Goal: Task Accomplishment & Management: Manage account settings

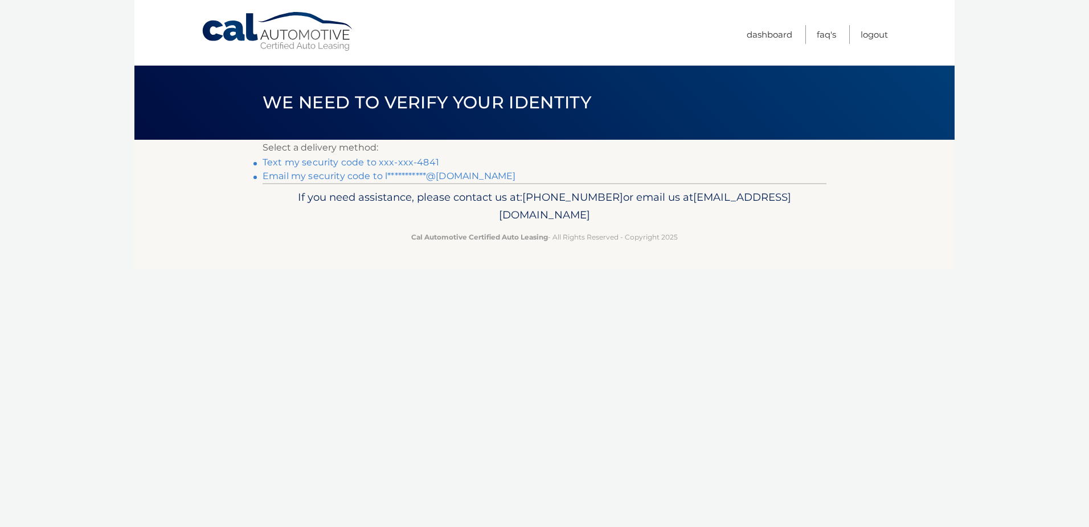
click at [332, 160] on link "Text my security code to xxx-xxx-4841" at bounding box center [351, 162] width 177 height 11
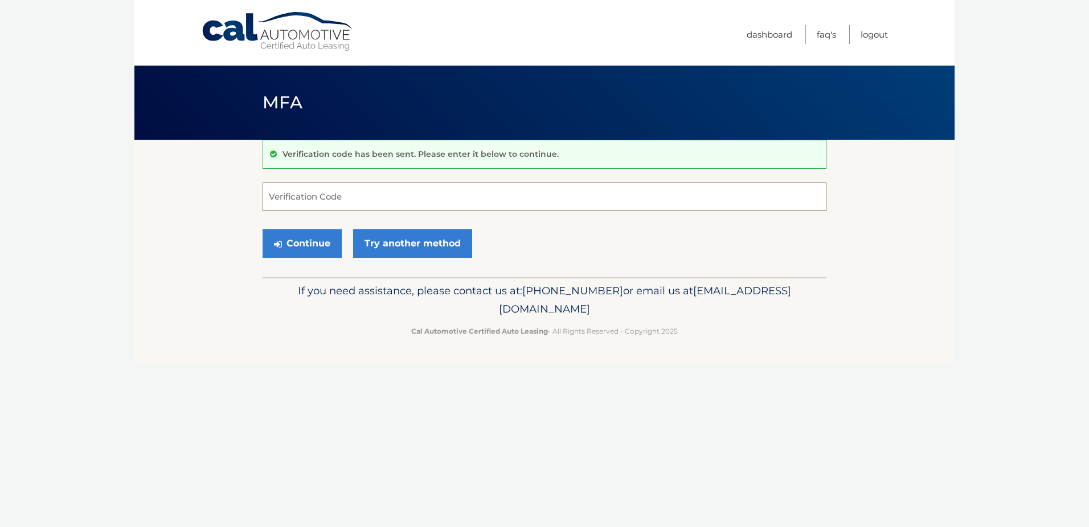
click at [341, 196] on input "Verification Code" at bounding box center [545, 196] width 564 height 28
type input "759317"
click at [306, 246] on button "Continue" at bounding box center [302, 243] width 79 height 28
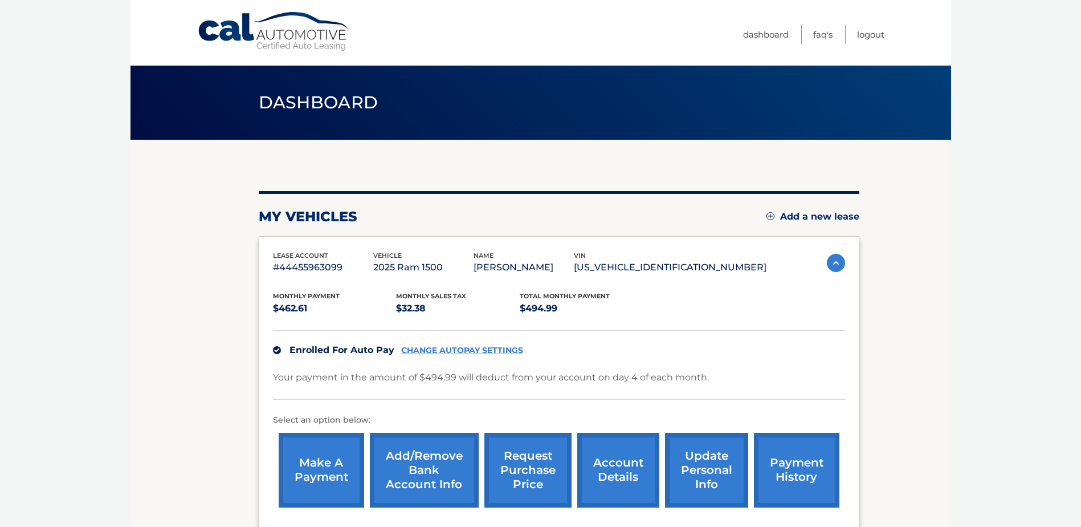
click at [316, 466] on link "make a payment" at bounding box center [321, 469] width 85 height 75
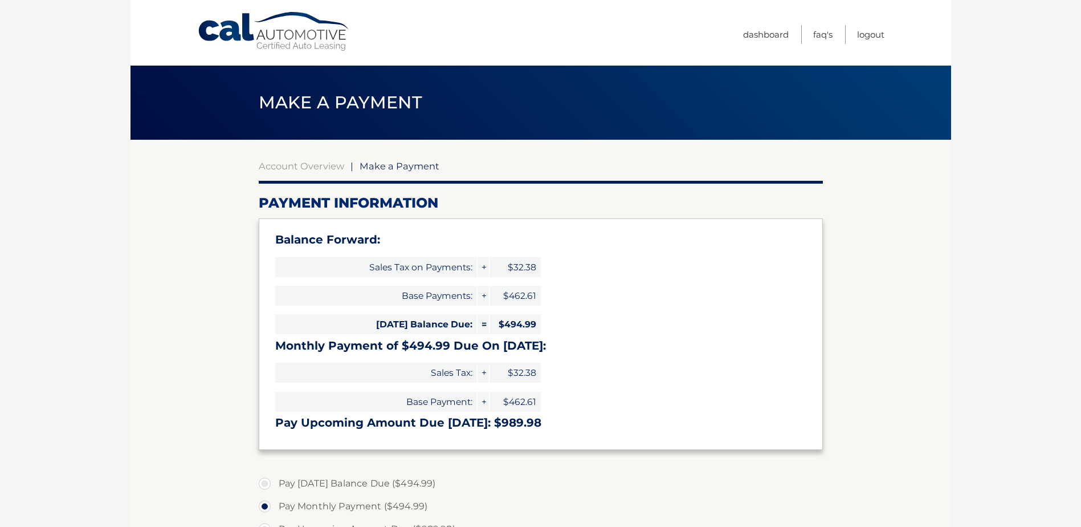
select select "NzgyOWEzNzMtNmM0MC00MjIwLWJjZDctZTBlZTFiMTUxYmI3"
click at [270, 481] on label "Pay Today's Balance Due ($494.99)" at bounding box center [541, 483] width 564 height 23
click at [270, 481] on input "Pay Today's Balance Due ($494.99)" at bounding box center [268, 481] width 11 height 18
radio input "true"
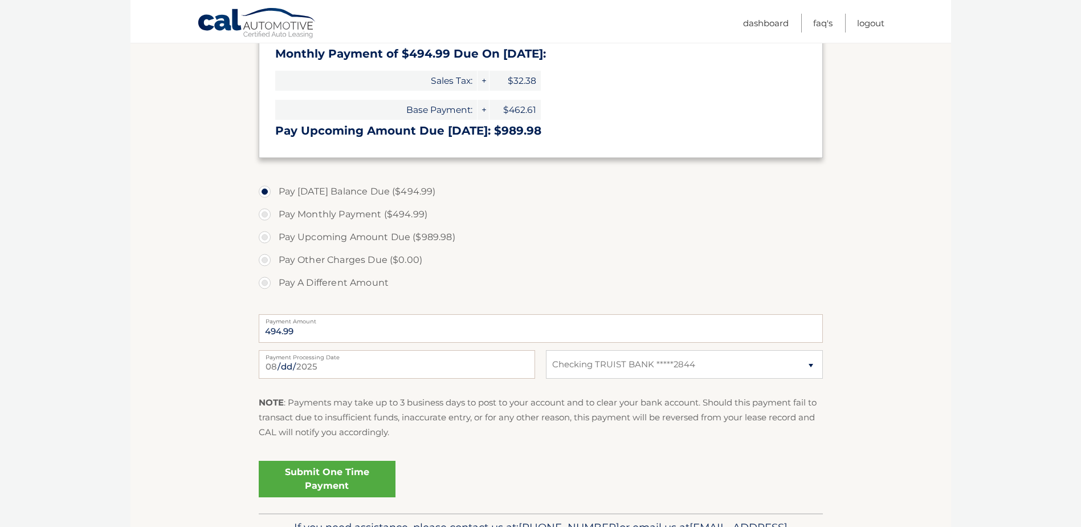
scroll to position [365, 0]
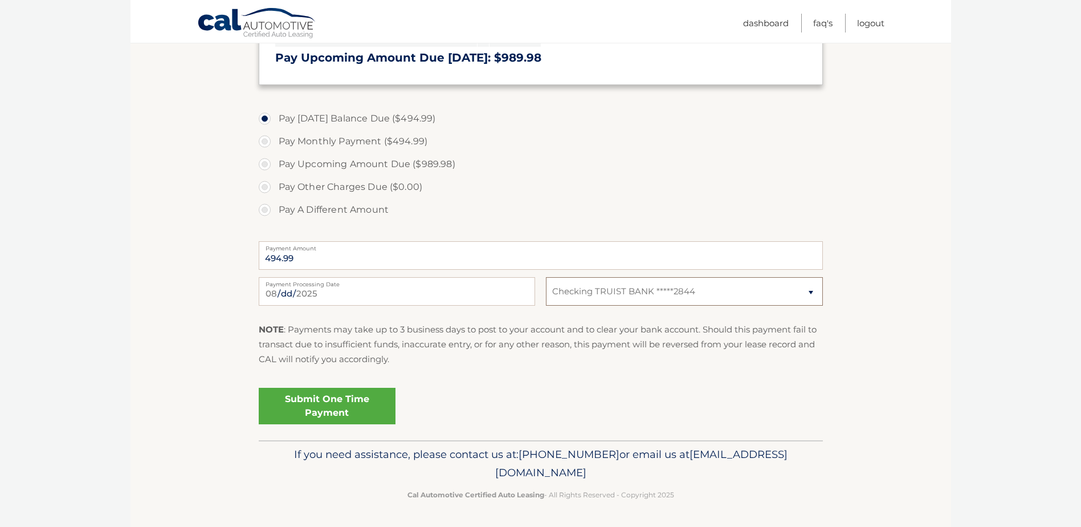
click at [701, 293] on select "Select Bank Account Checking TRUIST BANK *****2844" at bounding box center [684, 291] width 276 height 28
click at [949, 365] on section "Account Overview | Make a Payment Payment Information Balance Forward: Sales Ta…" at bounding box center [540, 107] width 821 height 665
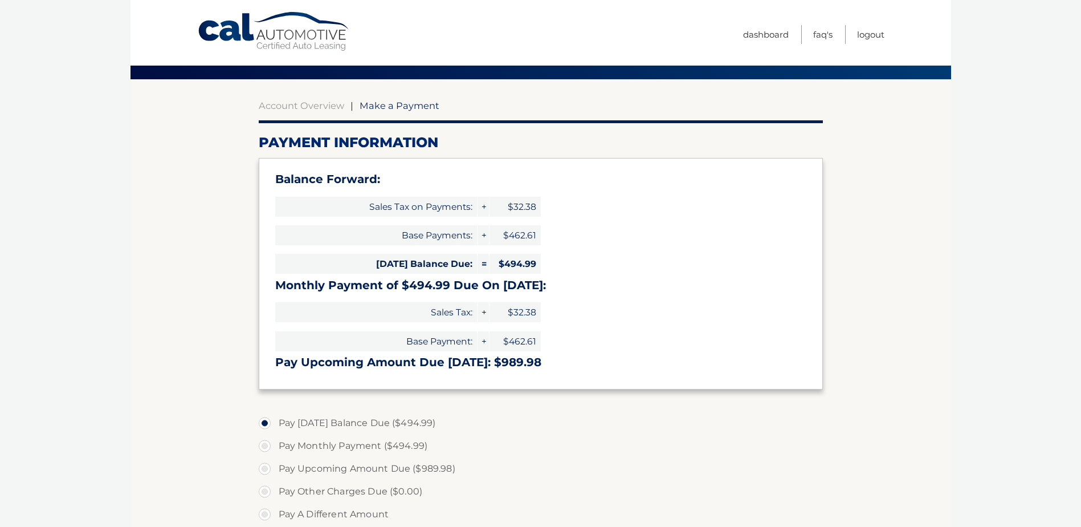
scroll to position [0, 0]
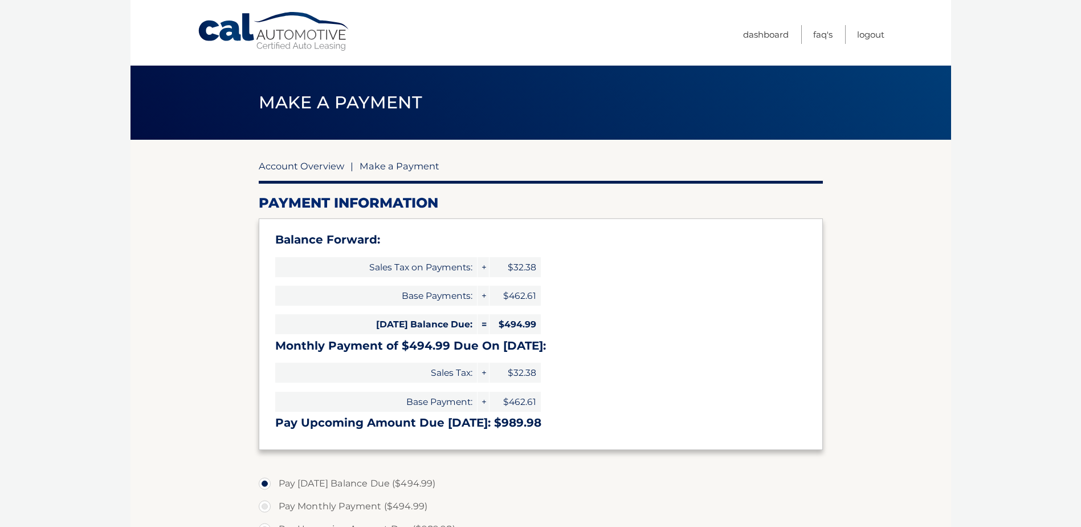
click at [312, 166] on link "Account Overview" at bounding box center [301, 165] width 85 height 11
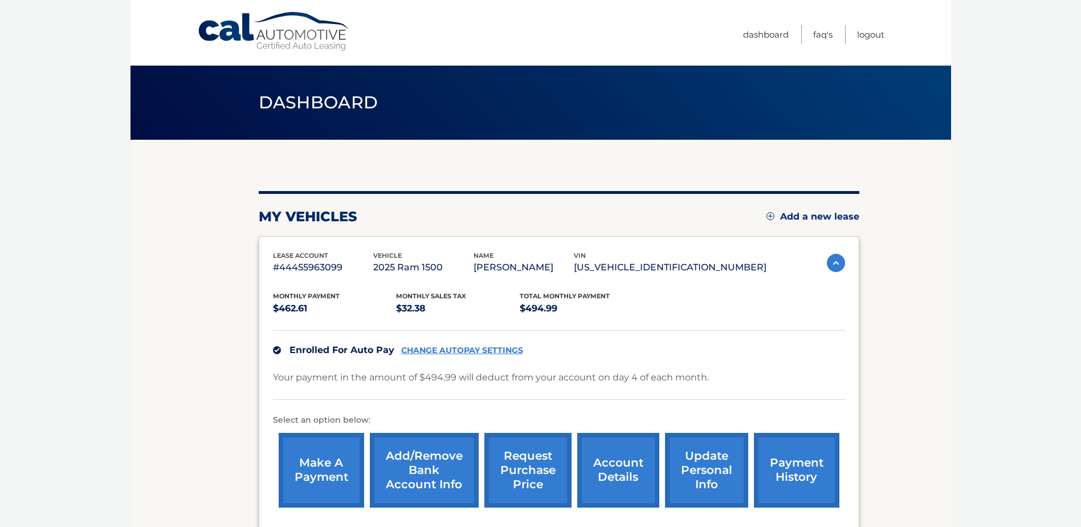
click at [418, 463] on link "Add/Remove bank account info" at bounding box center [424, 469] width 109 height 75
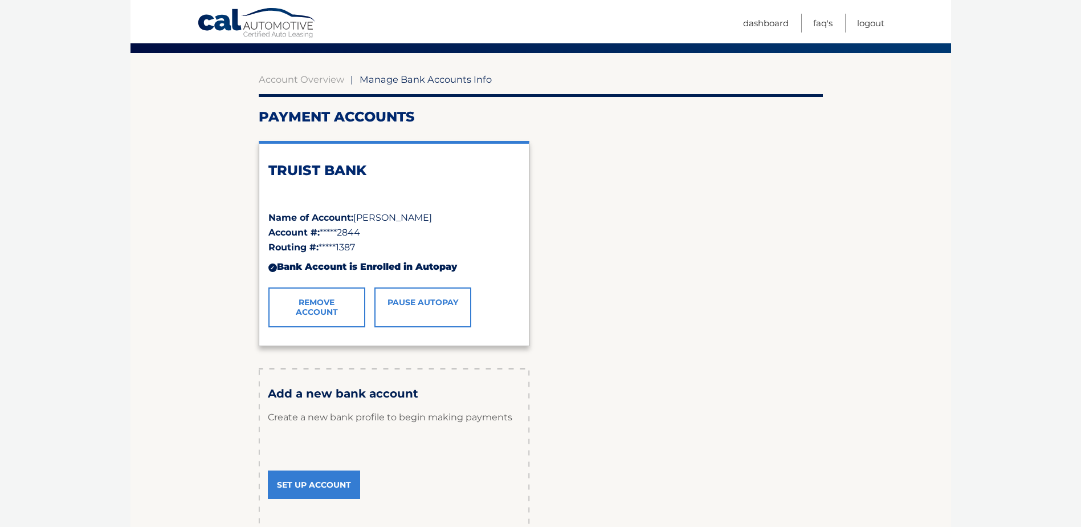
scroll to position [64, 0]
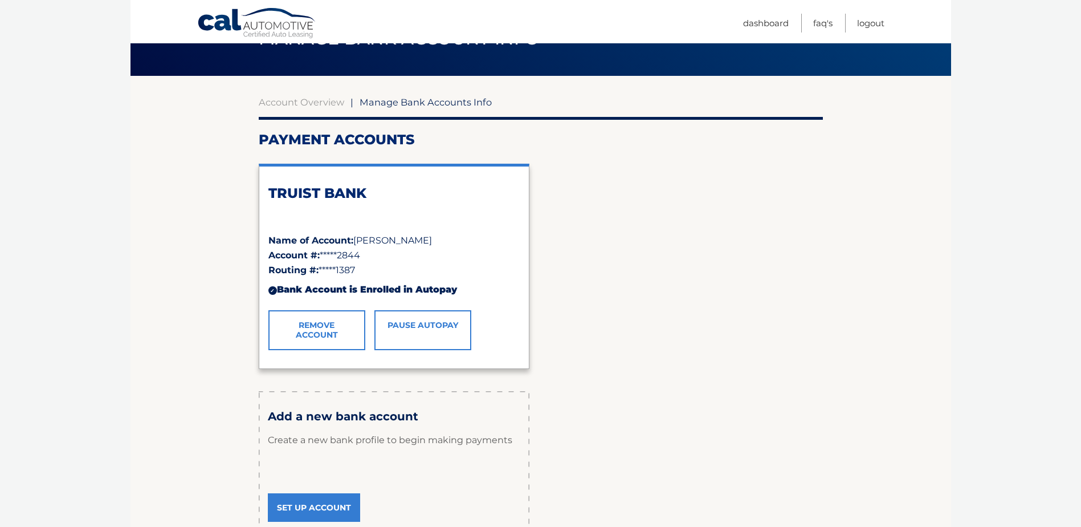
click at [332, 255] on span "*****2844" at bounding box center [340, 255] width 40 height 11
drag, startPoint x: 332, startPoint y: 255, endPoint x: 402, endPoint y: 269, distance: 71.4
click at [402, 269] on div "Routing #: *****1387" at bounding box center [393, 270] width 251 height 15
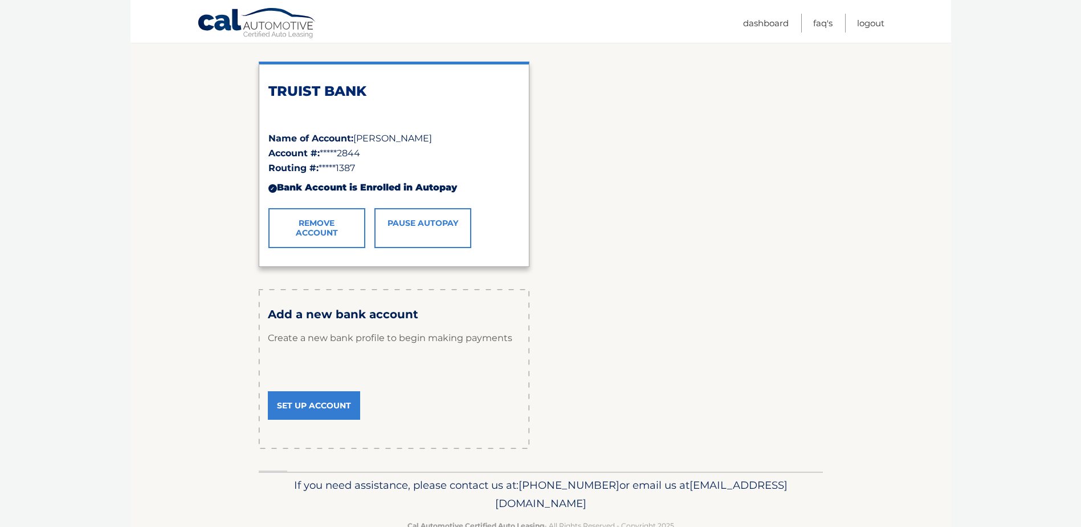
scroll to position [197, 0]
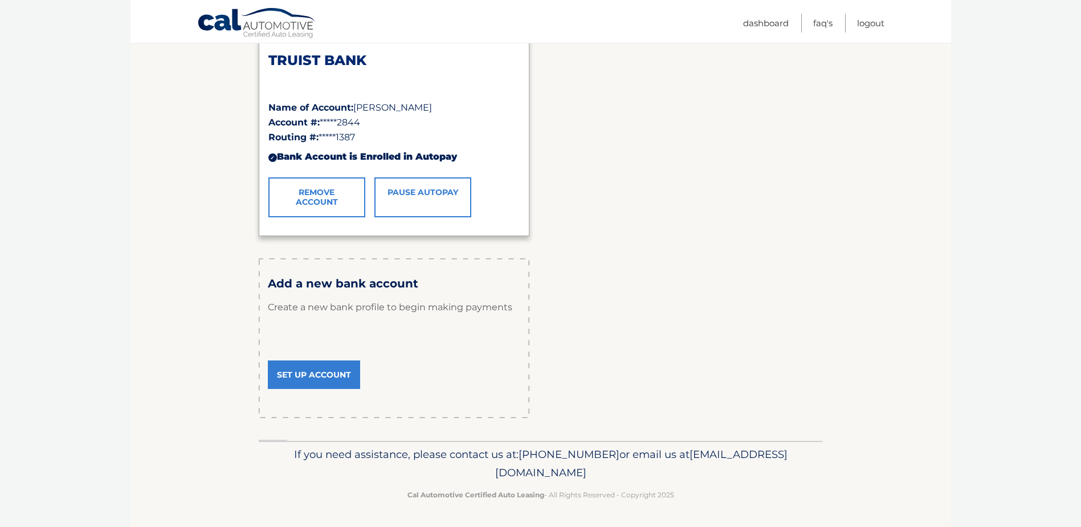
click at [314, 376] on link "Set Up Account" at bounding box center [314, 374] width 92 height 28
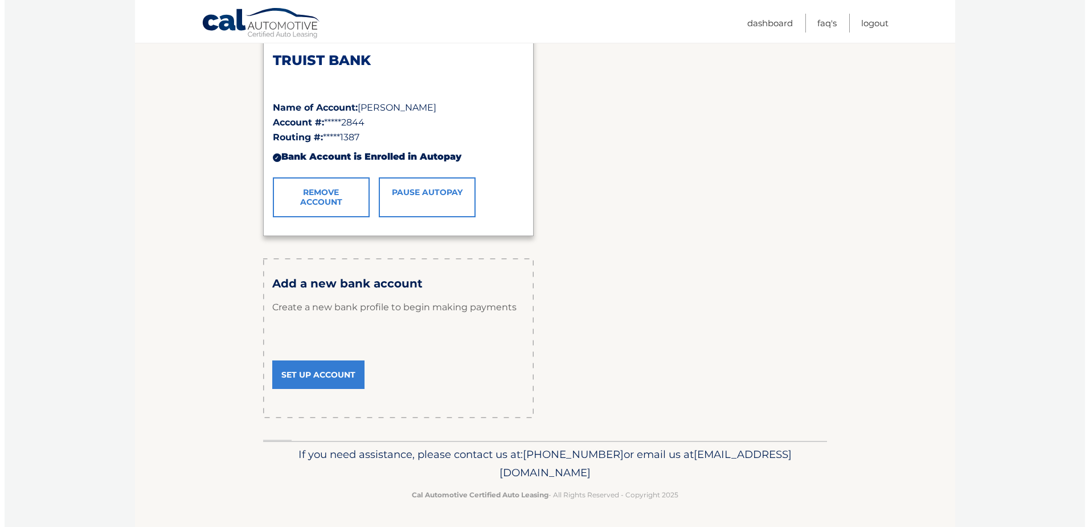
scroll to position [0, 0]
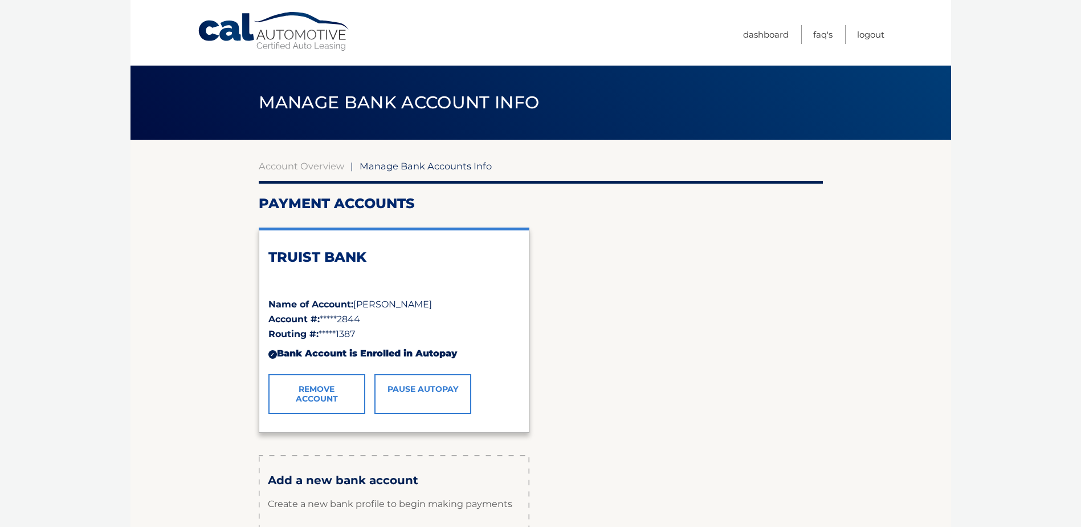
click at [424, 390] on link "Pause AutoPay" at bounding box center [422, 394] width 97 height 40
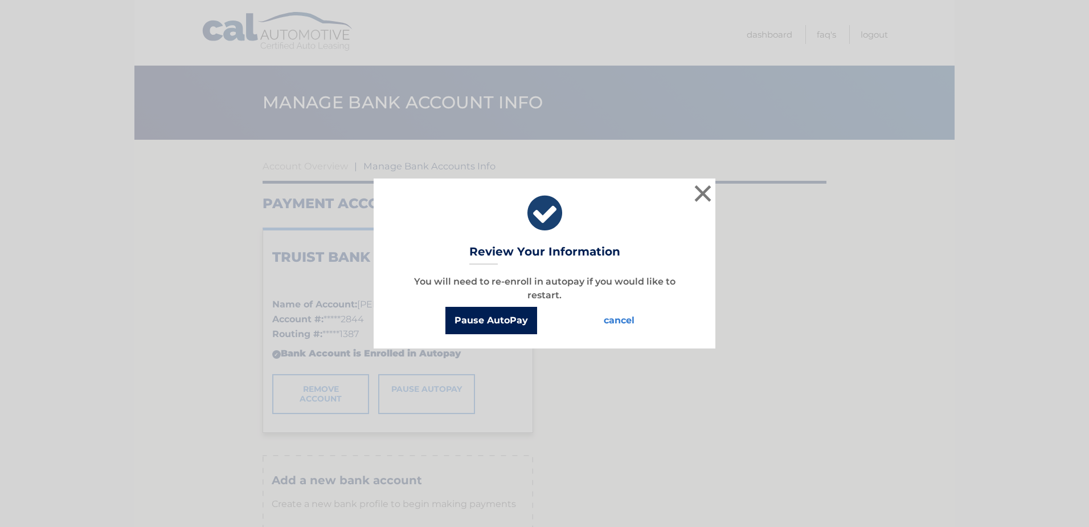
click at [488, 319] on button "Pause AutoPay" at bounding box center [492, 320] width 92 height 27
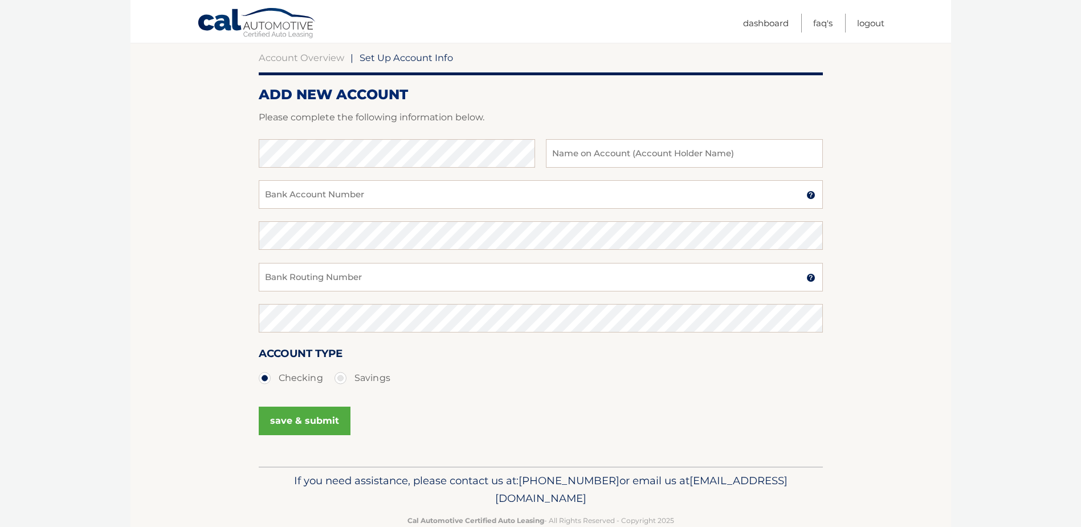
scroll to position [133, 0]
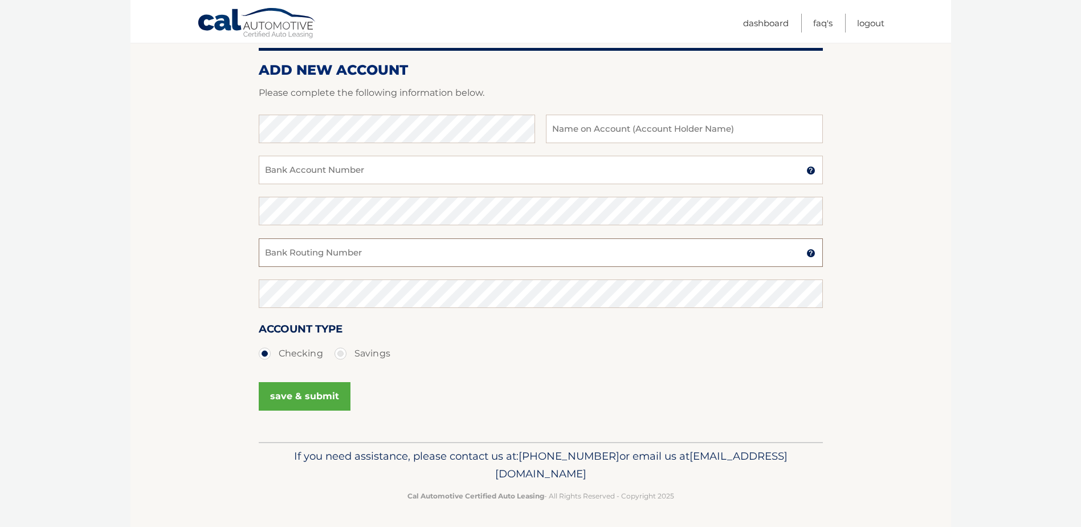
click at [414, 252] on input "Bank Routing Number" at bounding box center [541, 252] width 564 height 28
type input "263191387"
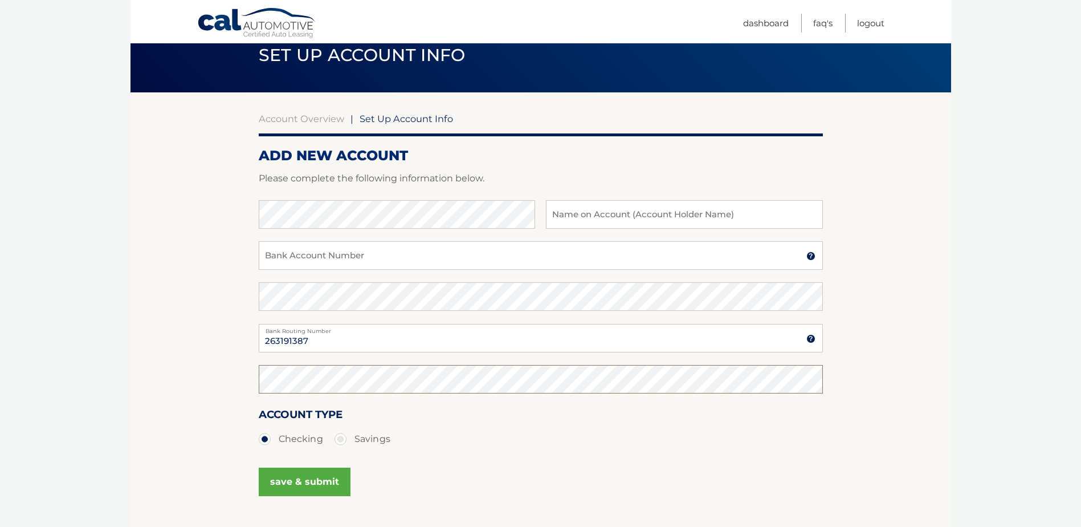
scroll to position [0, 0]
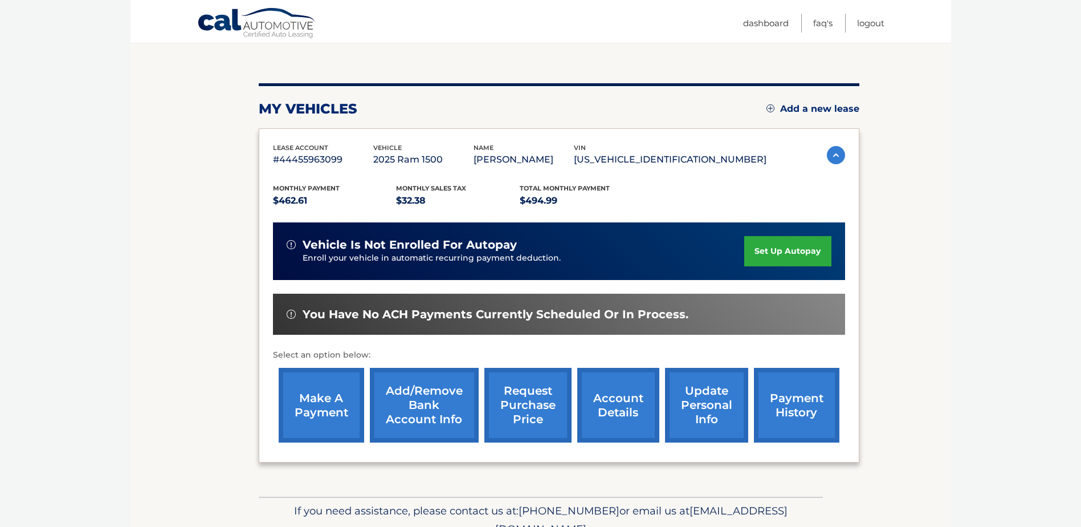
scroll to position [133, 0]
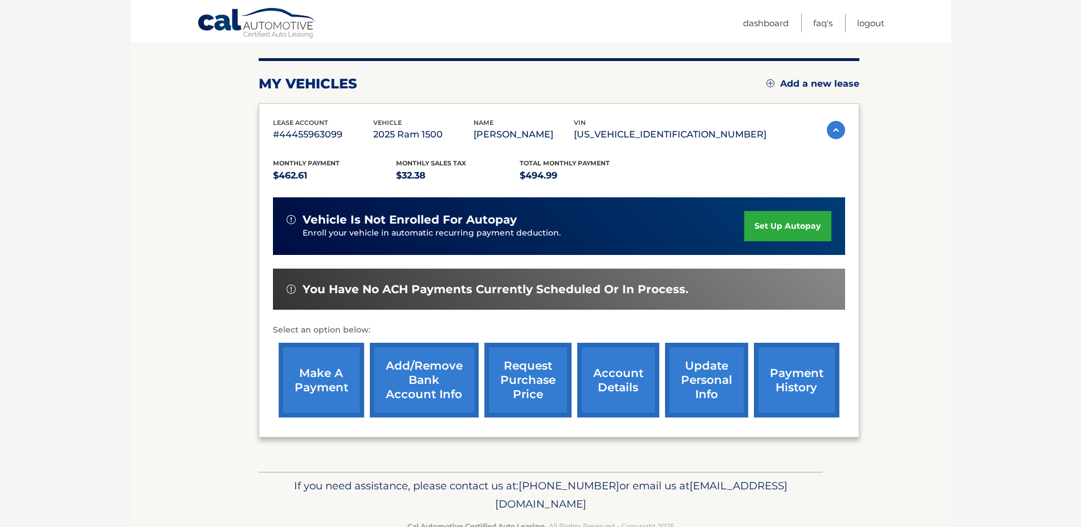
click at [790, 383] on link "payment history" at bounding box center [796, 379] width 85 height 75
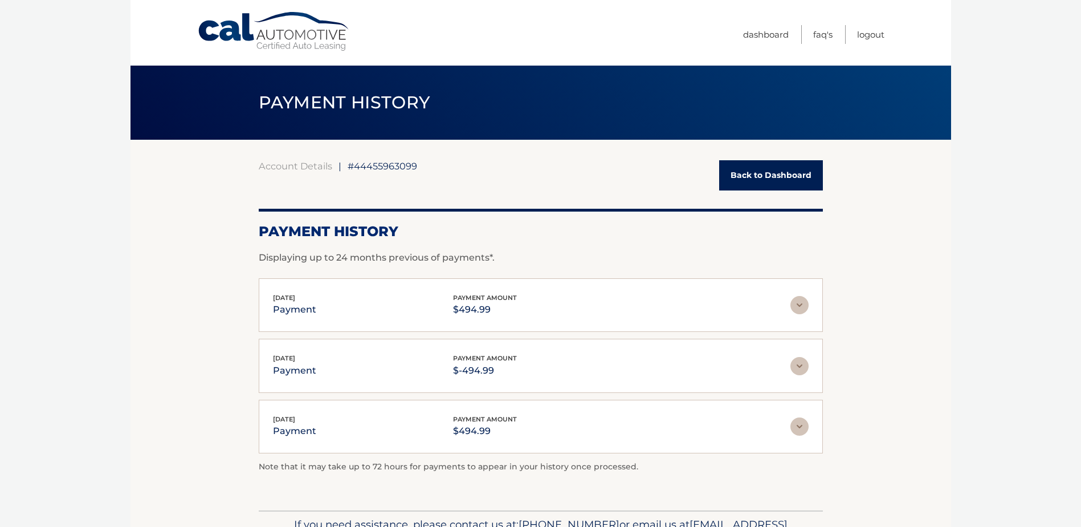
click at [799, 306] on img at bounding box center [799, 305] width 18 height 18
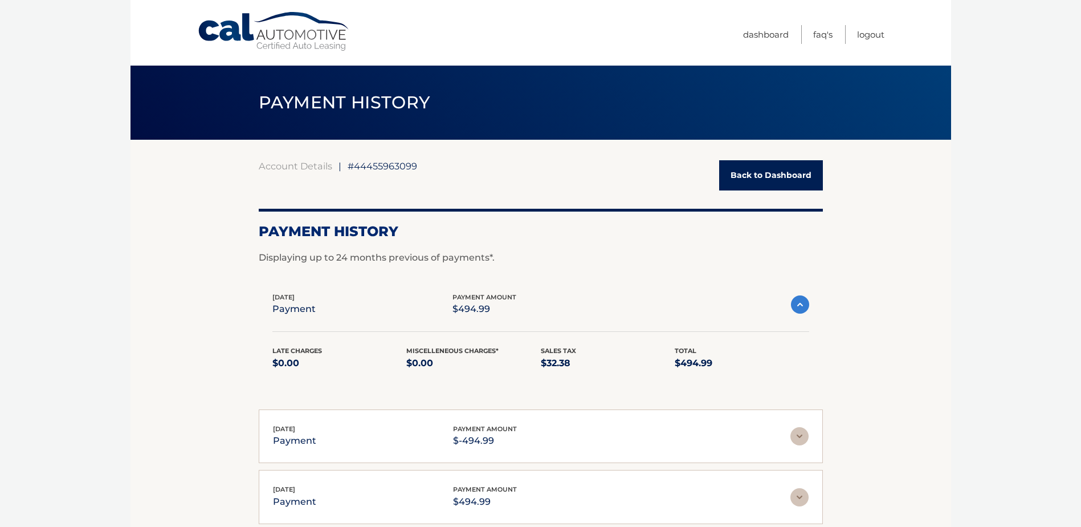
click at [759, 171] on link "Back to Dashboard" at bounding box center [771, 175] width 104 height 30
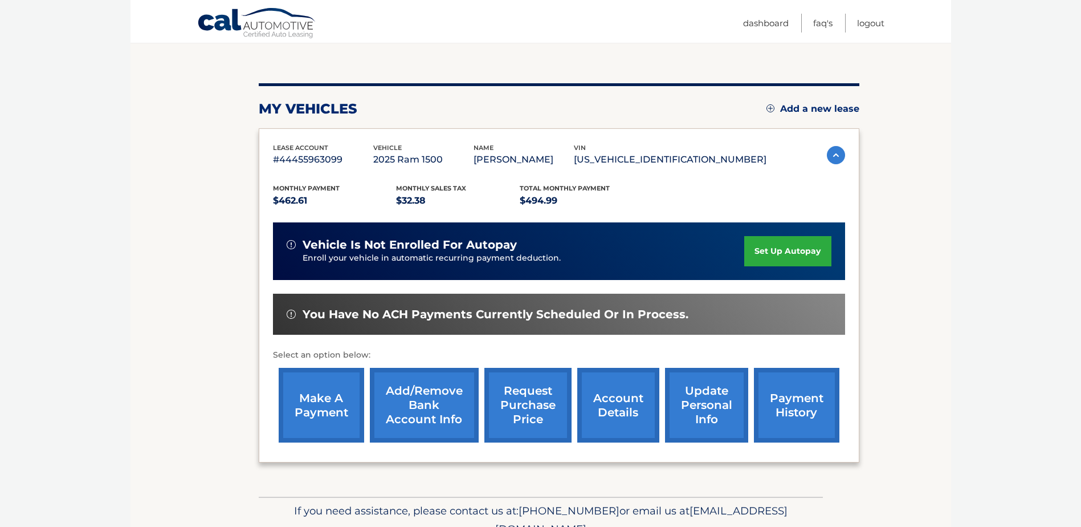
scroll to position [133, 0]
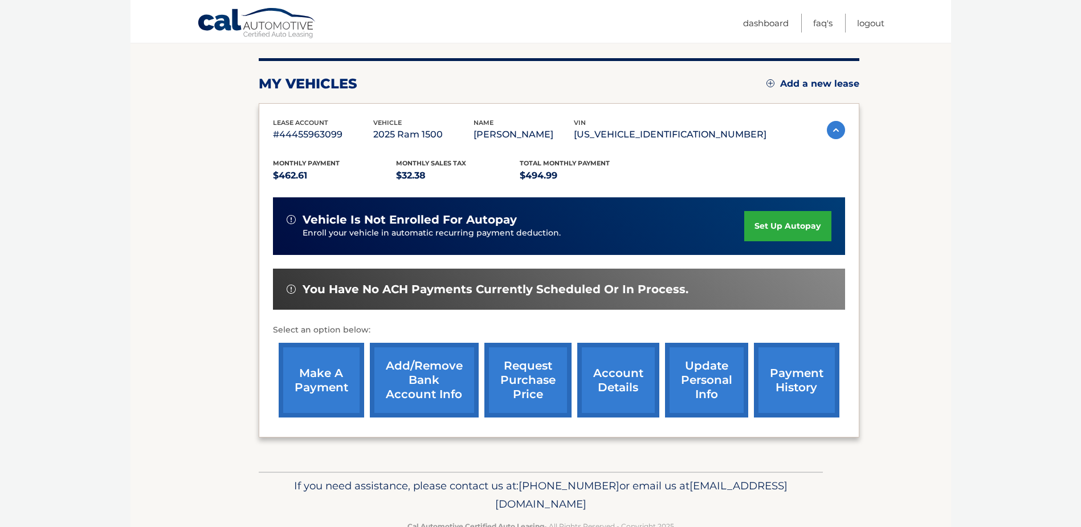
click at [621, 382] on link "account details" at bounding box center [618, 379] width 82 height 75
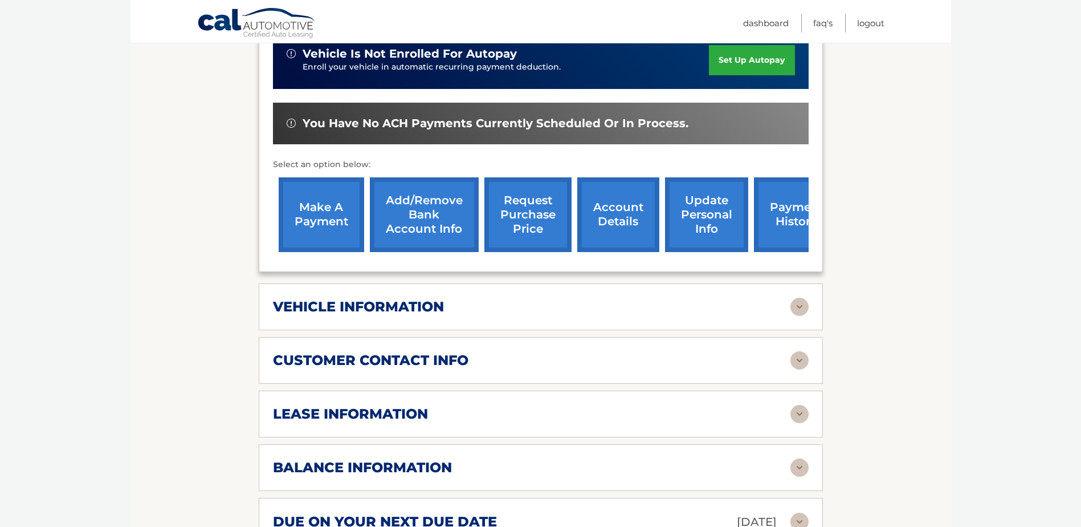
scroll to position [399, 0]
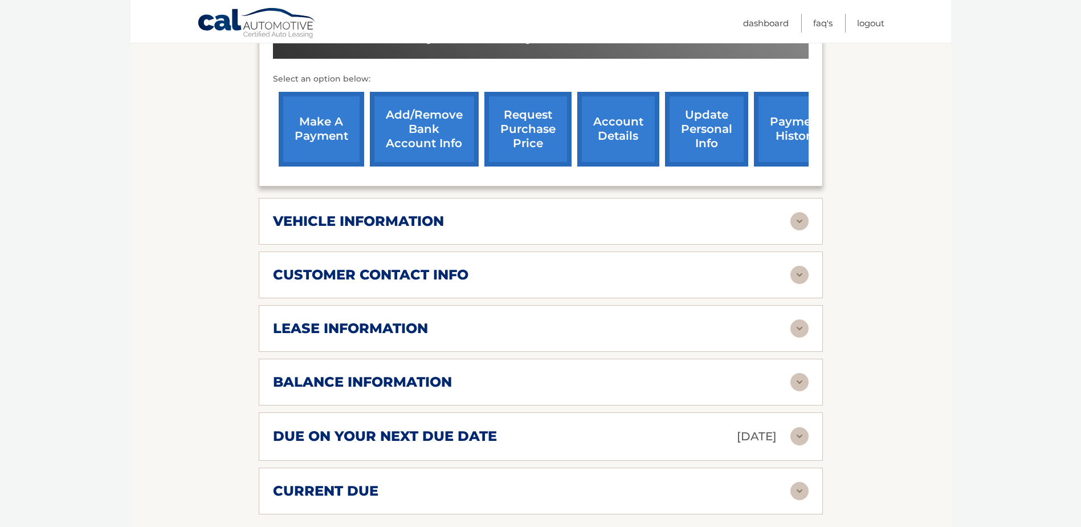
click at [703, 126] on link "update personal info" at bounding box center [706, 129] width 83 height 75
click at [318, 130] on link "make a payment" at bounding box center [321, 129] width 85 height 75
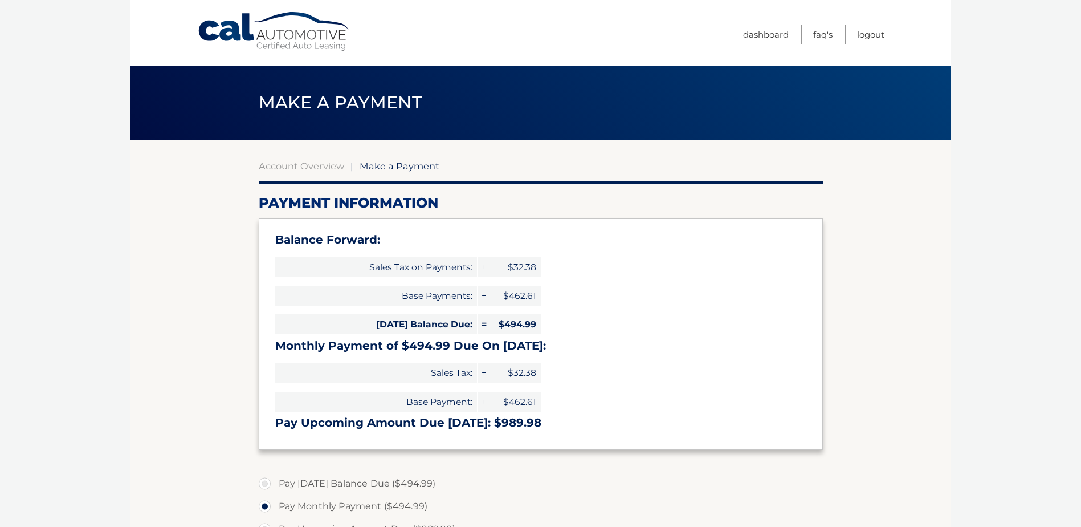
select select "NzgyOWEzNzMtNmM0MC00MjIwLWJjZDctZTBlZTFiMTUxYmI3"
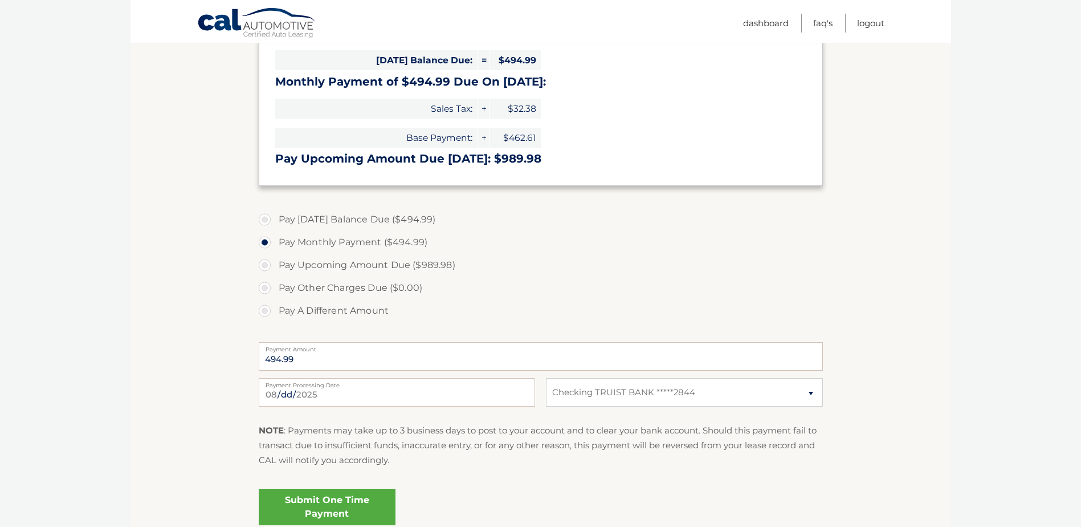
scroll to position [266, 0]
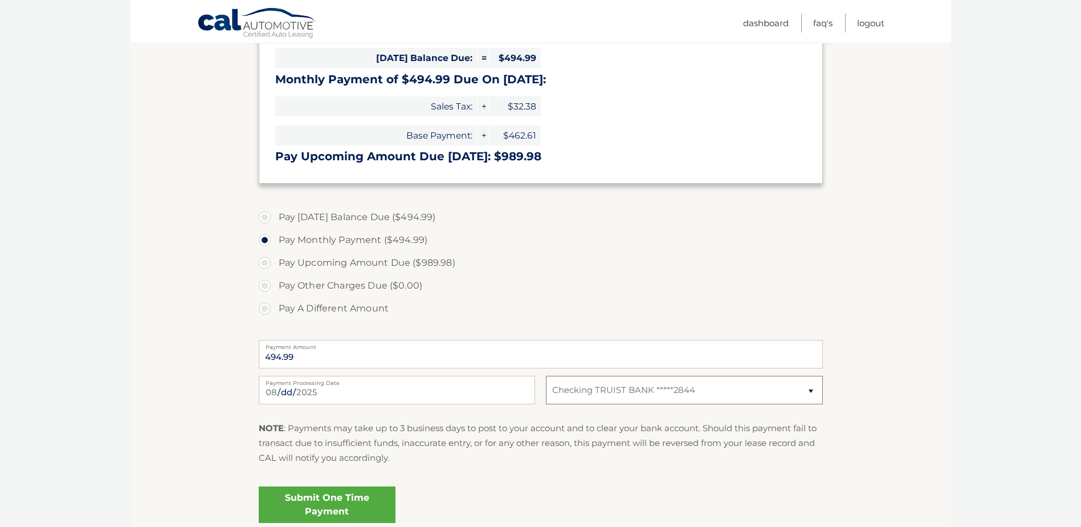
click at [814, 390] on select "Select Bank Account Checking TRUIST BANK *****2844" at bounding box center [684, 390] width 276 height 28
select select
click at [546, 376] on select "Select Bank Account Checking TRUIST BANK *****2844" at bounding box center [684, 390] width 276 height 28
click at [623, 388] on select "Select Bank Account Checking TRUIST BANK *****2844" at bounding box center [684, 390] width 276 height 28
click at [807, 270] on label "Pay Upcoming Amount Due ($989.98)" at bounding box center [541, 262] width 564 height 23
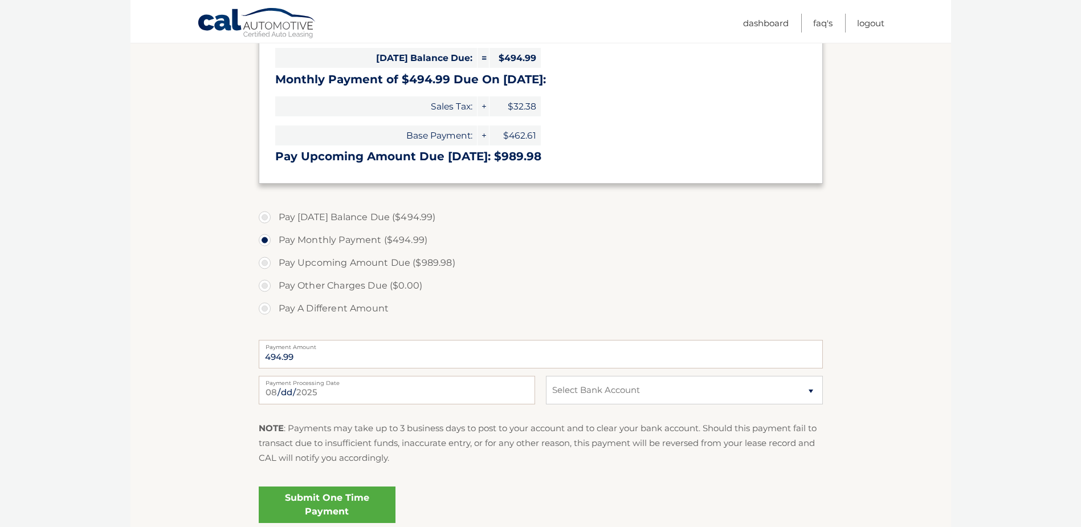
click at [275, 270] on input "Pay Upcoming Amount Due ($989.98)" at bounding box center [268, 260] width 11 height 18
radio input "true"
type input "989.98"
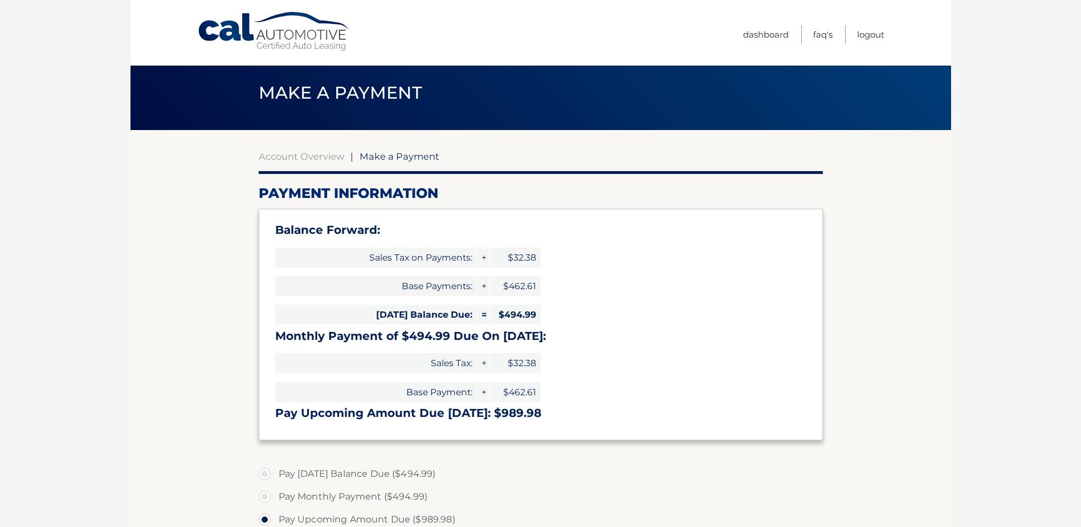
scroll to position [0, 0]
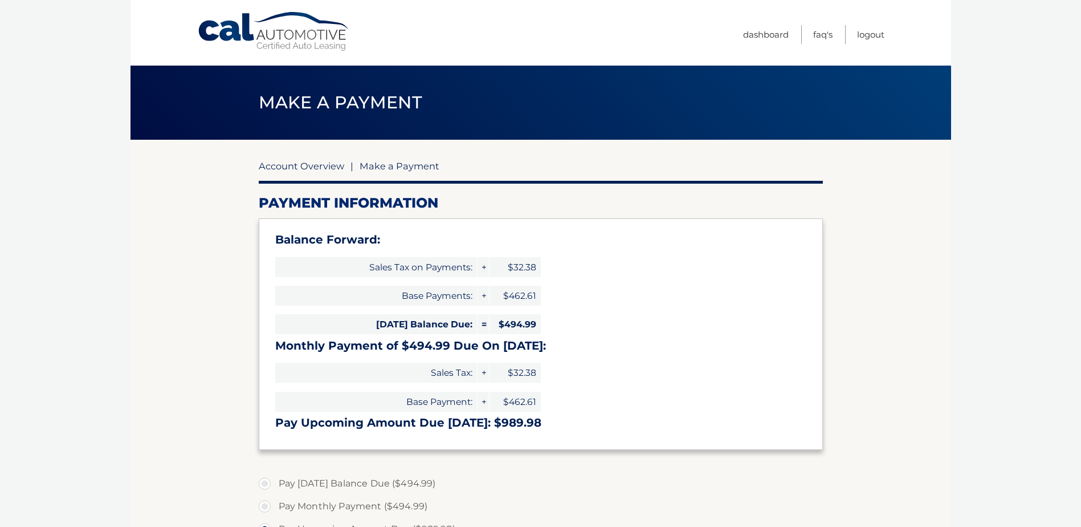
click at [293, 166] on link "Account Overview" at bounding box center [301, 165] width 85 height 11
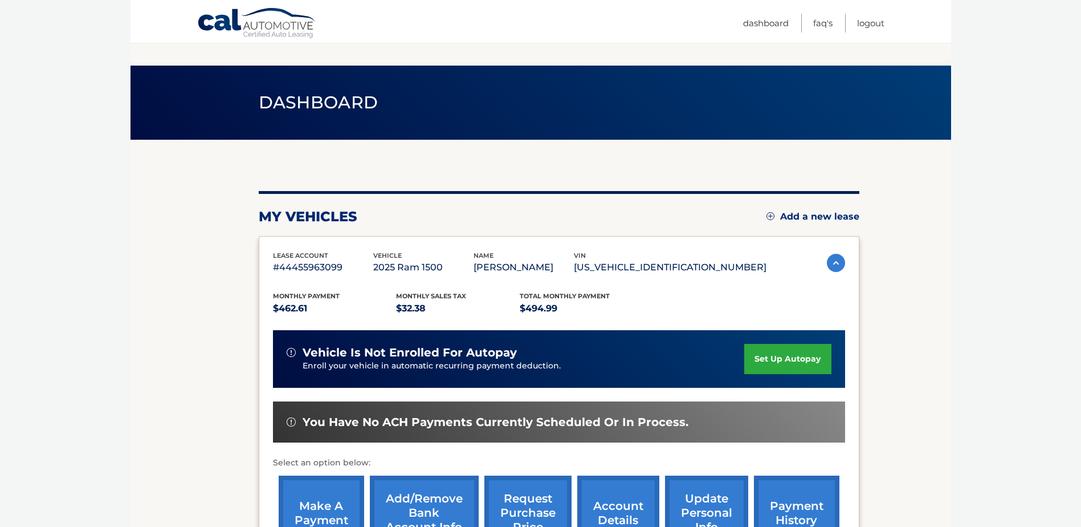
scroll to position [133, 0]
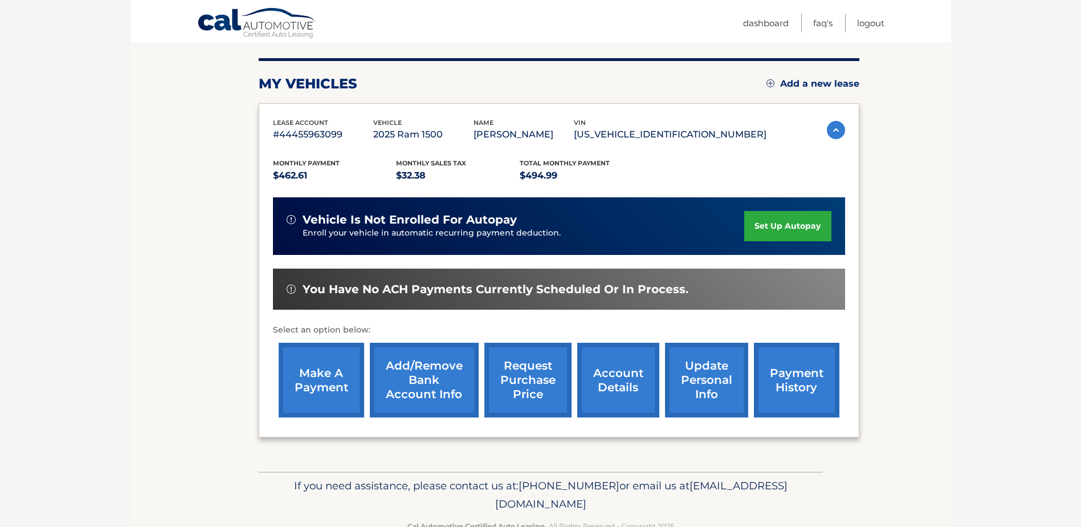
click at [328, 379] on link "make a payment" at bounding box center [321, 379] width 85 height 75
click at [429, 378] on link "Add/Remove bank account info" at bounding box center [424, 379] width 109 height 75
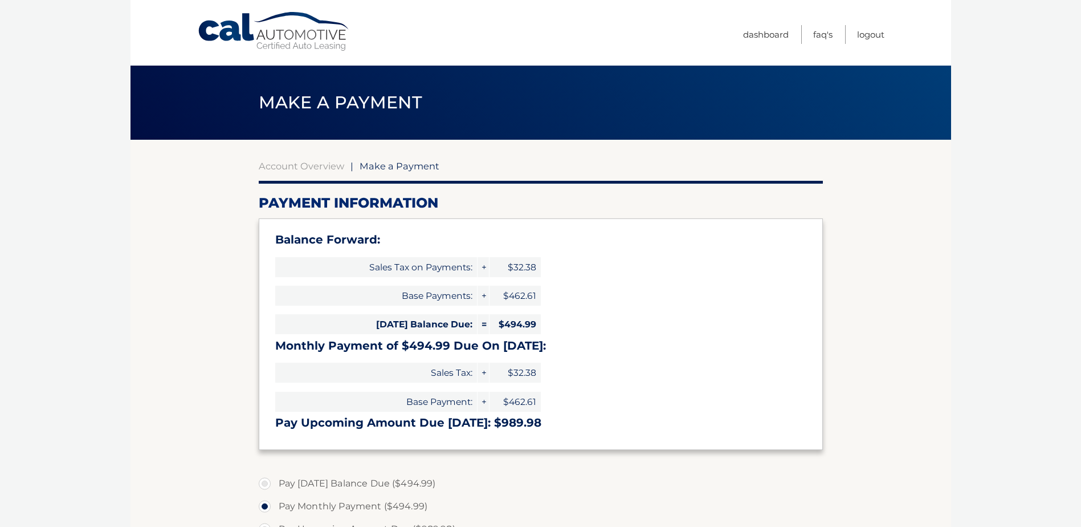
select select "NzgyOWEzNzMtNmM0MC00MjIwLWJjZDctZTBlZTFiMTUxYmI3"
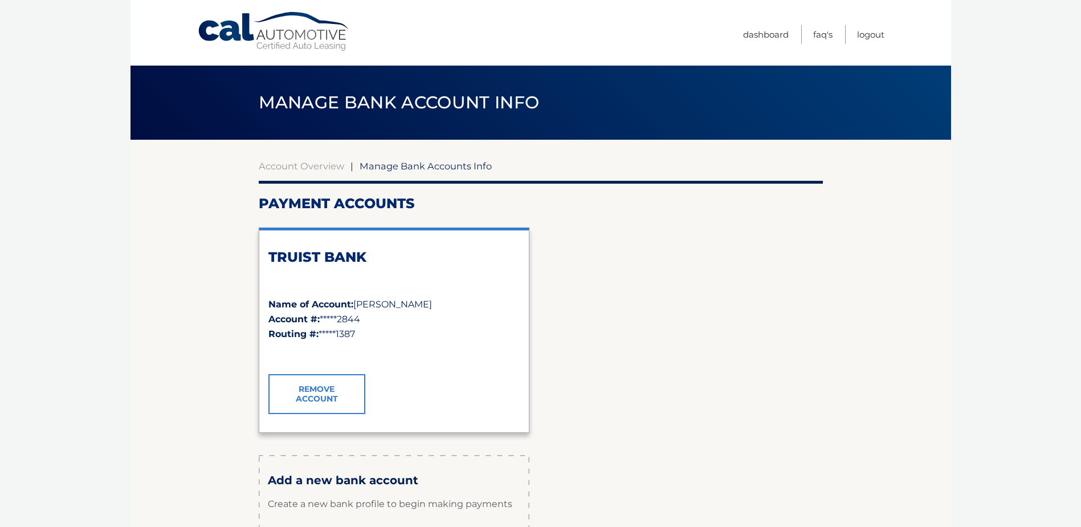
click at [320, 395] on link "Remove Account" at bounding box center [316, 394] width 97 height 40
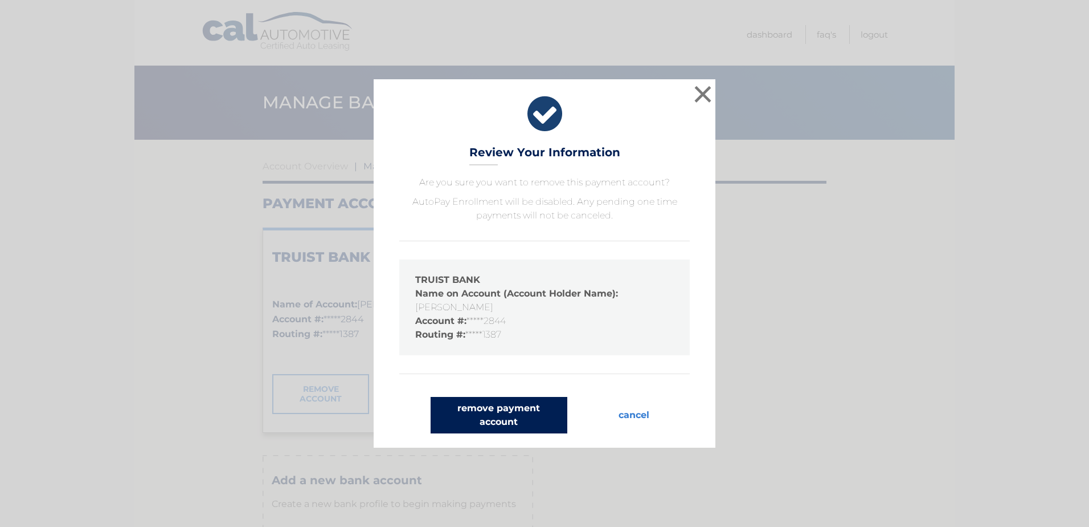
click at [503, 415] on button "remove payment account" at bounding box center [499, 415] width 137 height 36
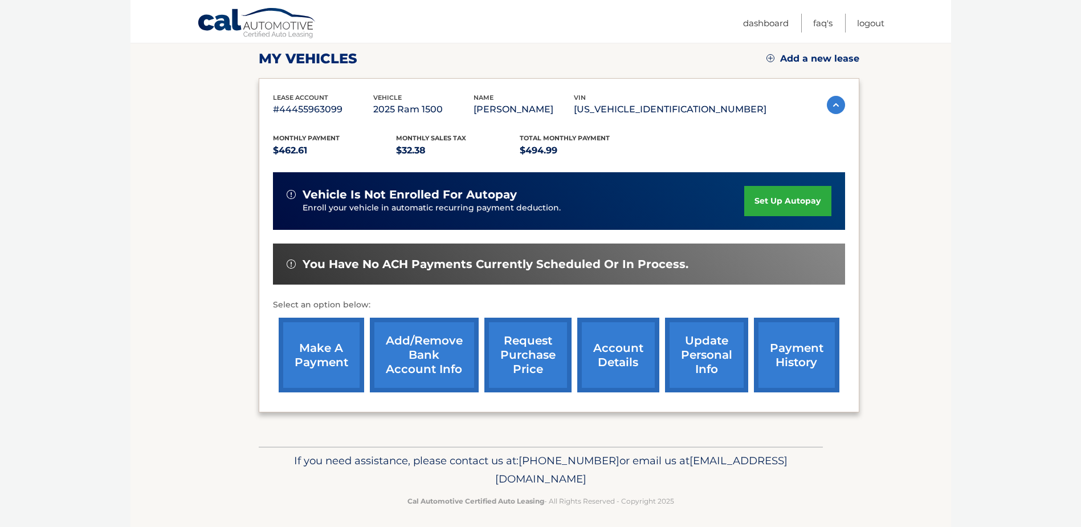
scroll to position [164, 0]
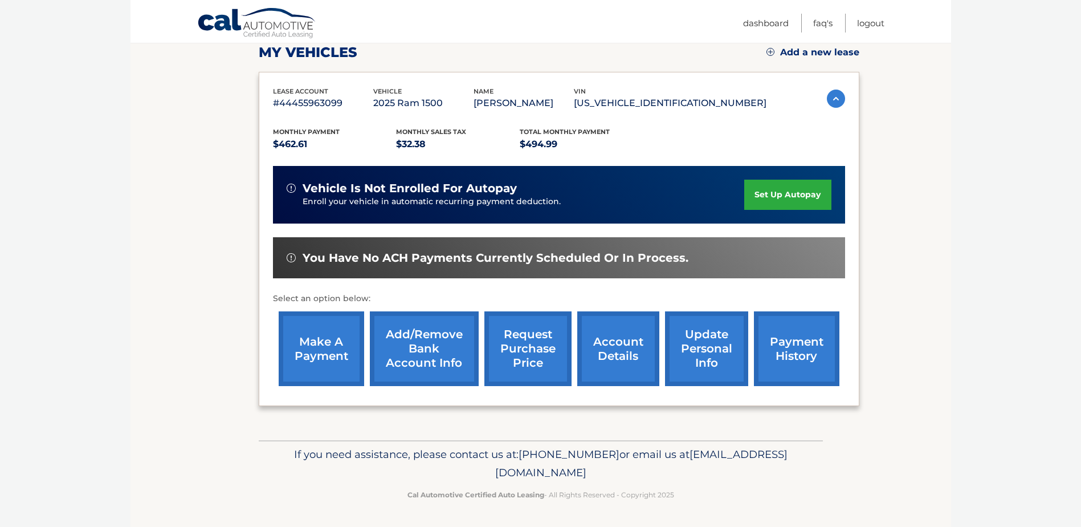
click at [427, 342] on link "Add/Remove bank account info" at bounding box center [424, 348] width 109 height 75
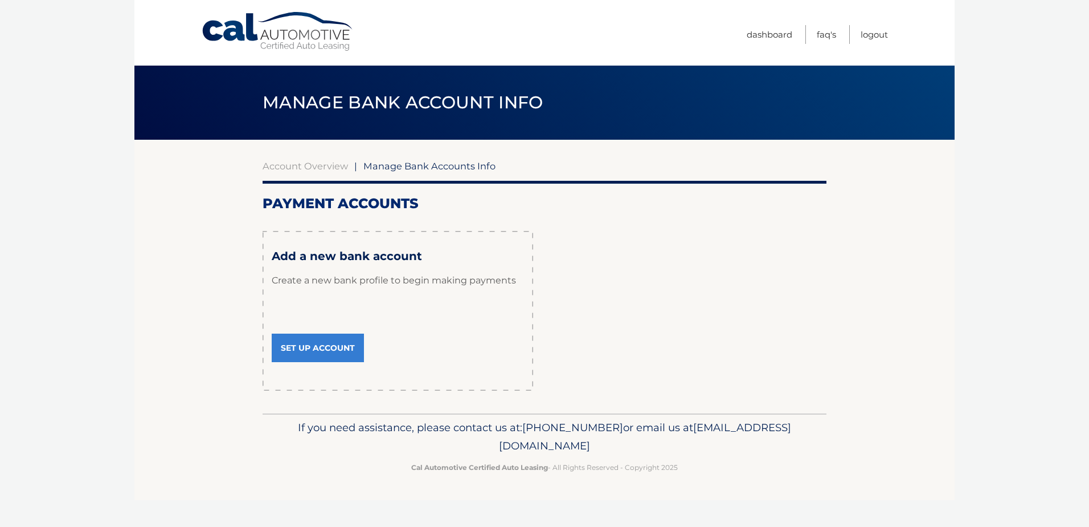
click at [320, 345] on link "Set Up Account" at bounding box center [318, 347] width 92 height 28
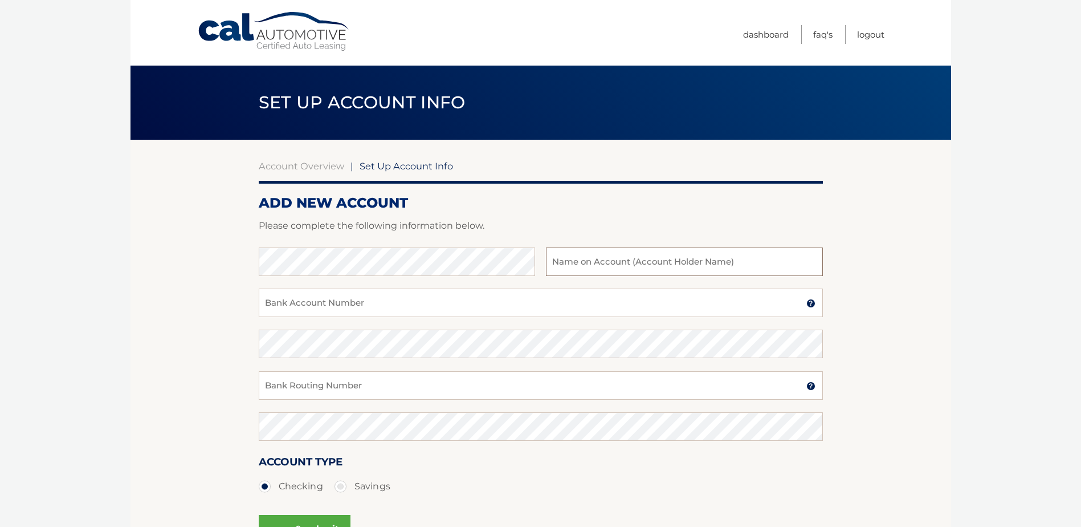
type input "LOUIS HITHCOCK"
type input "100004822844"
click at [343, 306] on input "100004822844" at bounding box center [541, 302] width 564 height 28
drag, startPoint x: 343, startPoint y: 306, endPoint x: 247, endPoint y: 310, distance: 95.8
click at [247, 310] on section "Account Overview | Set Up Account Info ADD NEW ACCOUNT Please complete the foll…" at bounding box center [540, 357] width 821 height 435
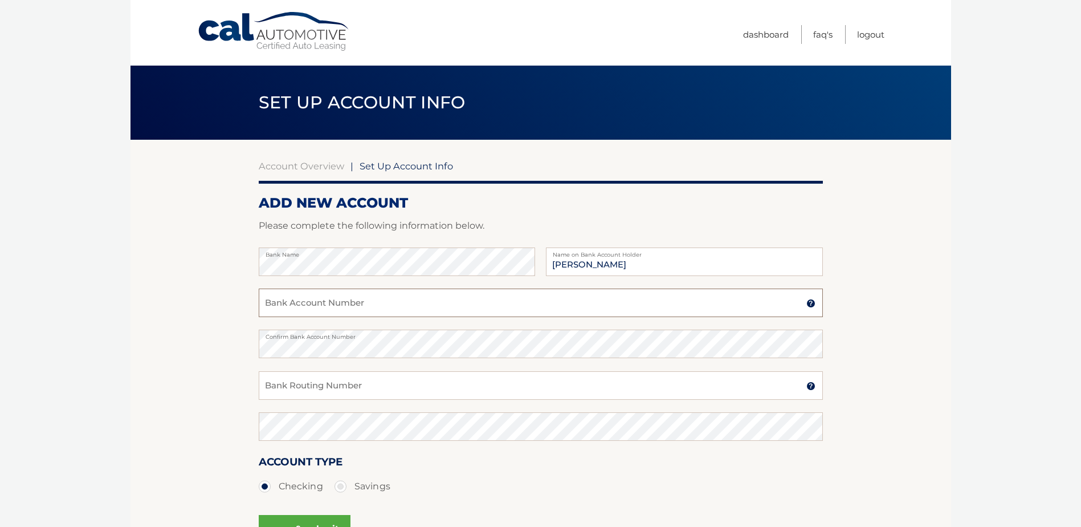
paste input "1100004822844"
type input "1100004822844"
click at [228, 348] on section "Account Overview | Set Up Account Info ADD NEW ACCOUNT Please complete the foll…" at bounding box center [540, 357] width 821 height 435
click at [319, 387] on input "Bank Routing Number" at bounding box center [541, 385] width 564 height 28
type input "263191387"
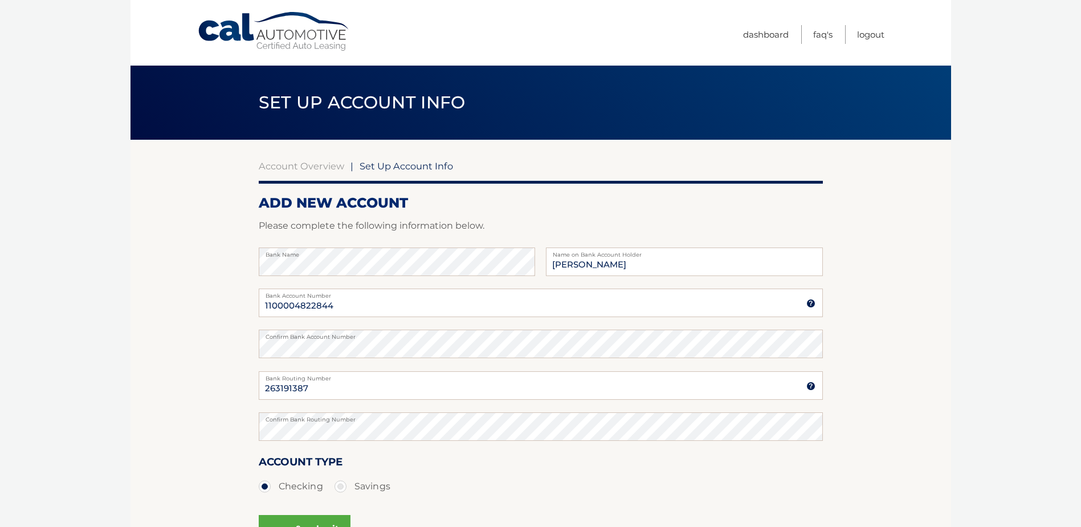
click at [686, 485] on ul "Checking Savings" at bounding box center [541, 486] width 564 height 23
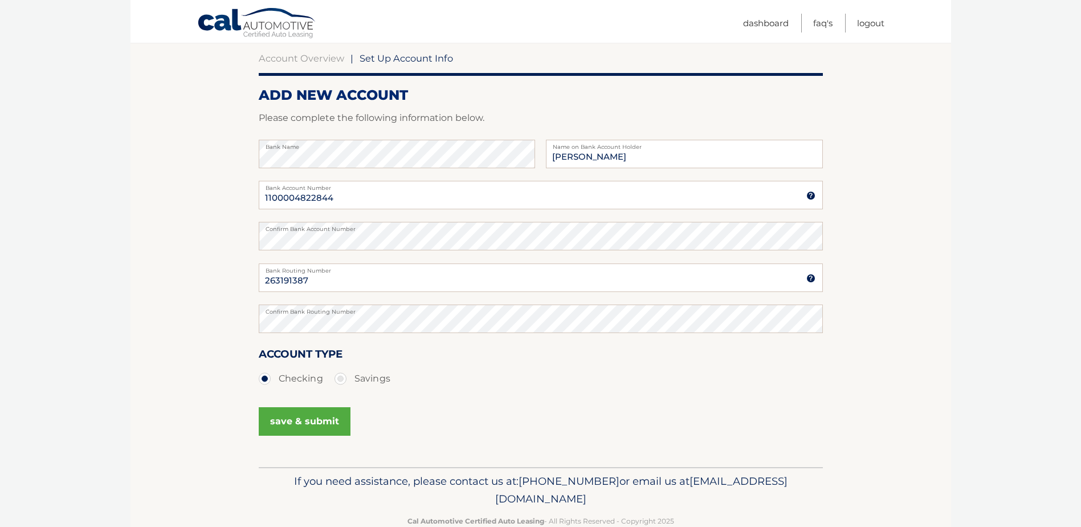
scroll to position [133, 0]
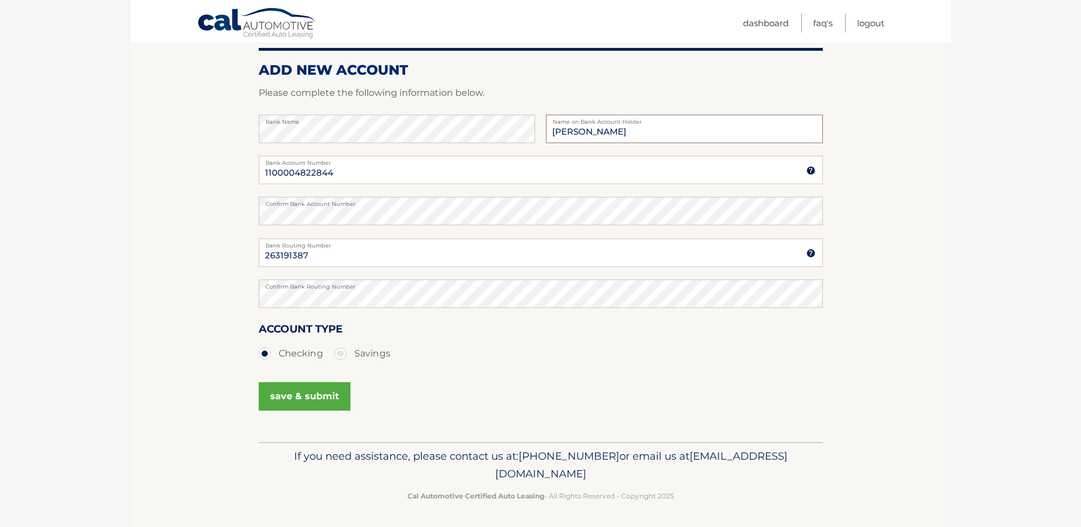
click at [594, 133] on input "LOUIS HITHCOCK" at bounding box center [684, 129] width 276 height 28
type input "LOUIS HITCHCOCK"
click at [297, 396] on button "save & submit" at bounding box center [305, 396] width 92 height 28
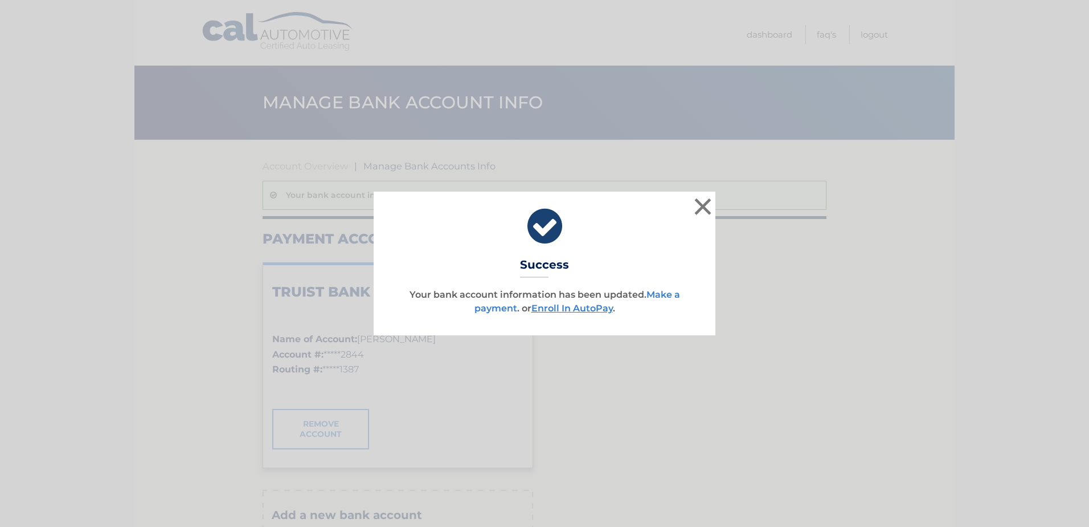
click at [659, 291] on link "Make a payment" at bounding box center [578, 301] width 206 height 25
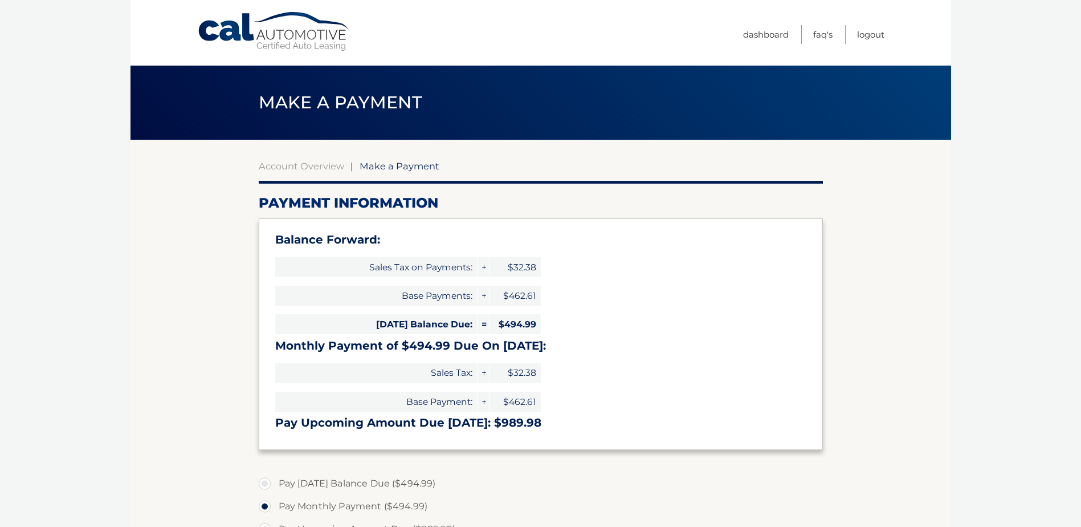
select select "YjY3ZTRmYzktZjIzMy00MWIxLTlmNzQtMDkwZTdmMTZkOTBj"
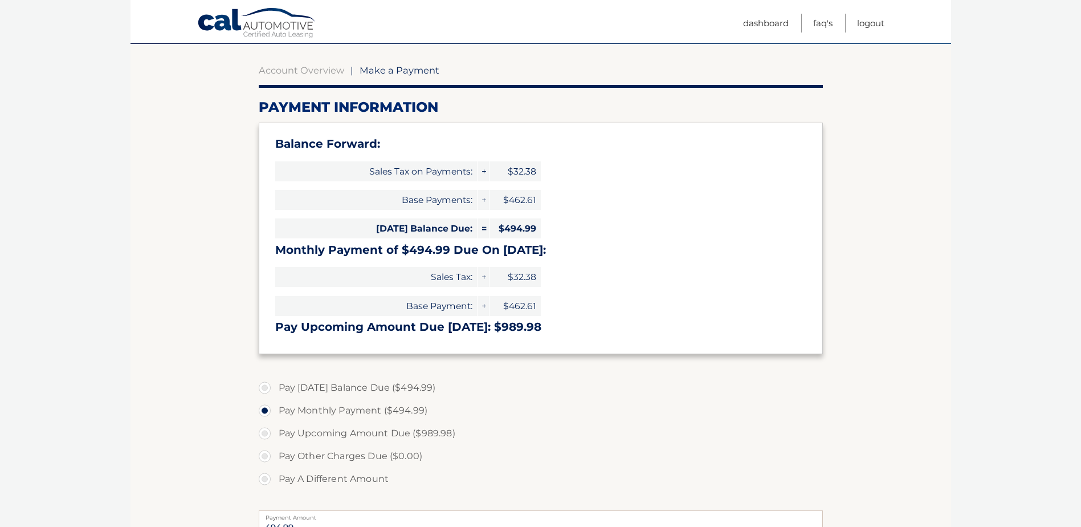
scroll to position [133, 0]
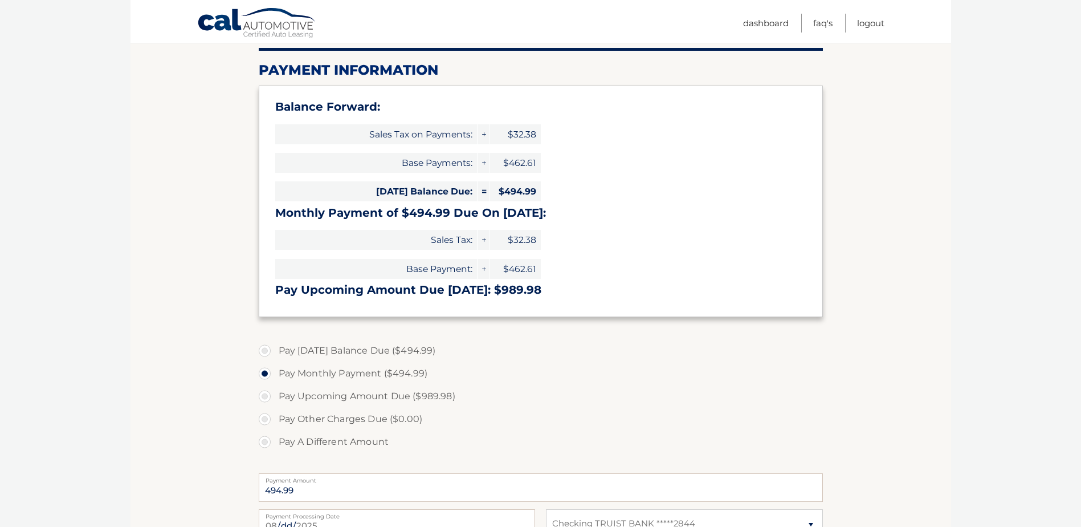
click at [268, 349] on label "Pay Today's Balance Due ($494.99)" at bounding box center [541, 350] width 564 height 23
click at [268, 349] on input "Pay Today's Balance Due ($494.99)" at bounding box center [268, 348] width 11 height 18
radio input "true"
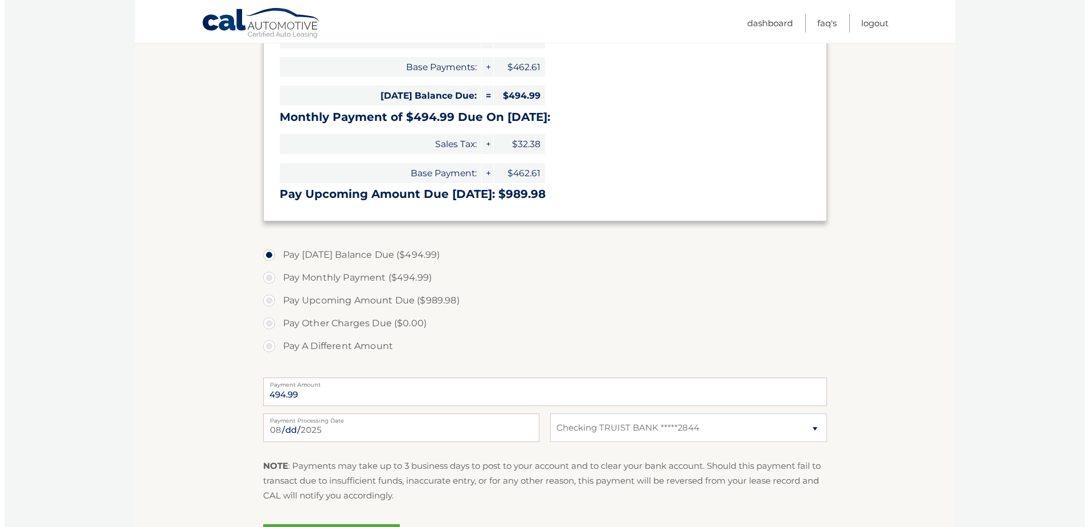
scroll to position [266, 0]
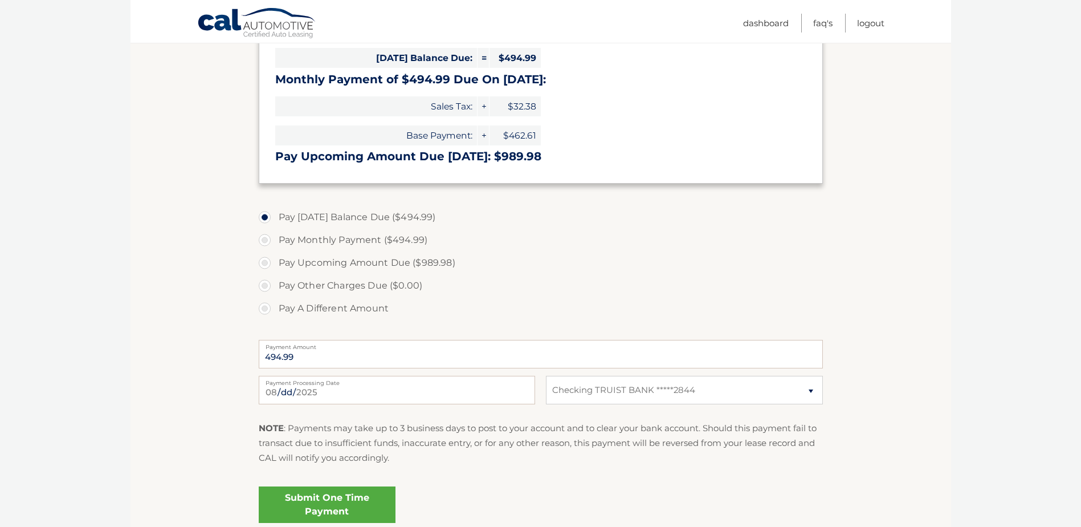
click at [318, 501] on link "Submit One Time Payment" at bounding box center [327, 504] width 137 height 36
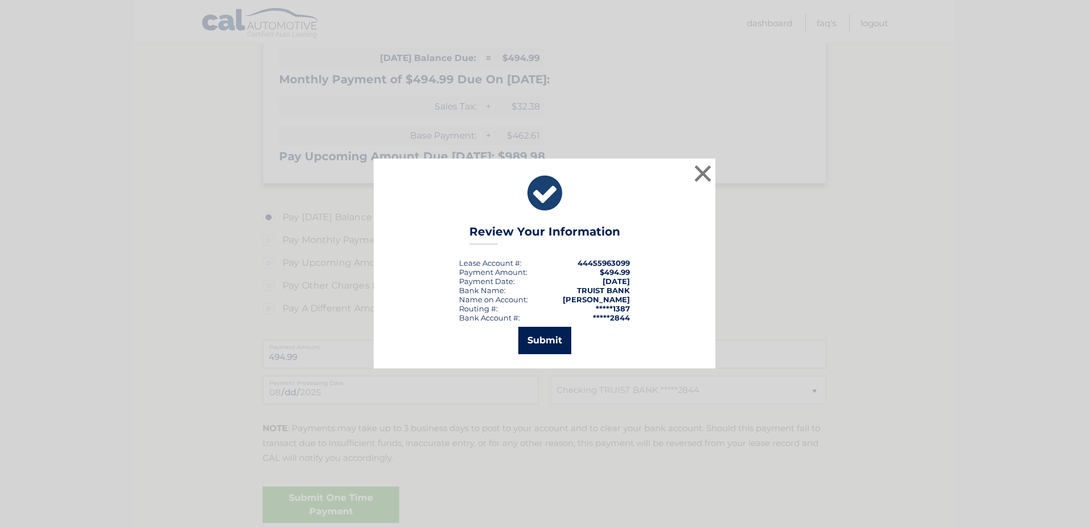
click at [550, 342] on button "Submit" at bounding box center [545, 340] width 53 height 27
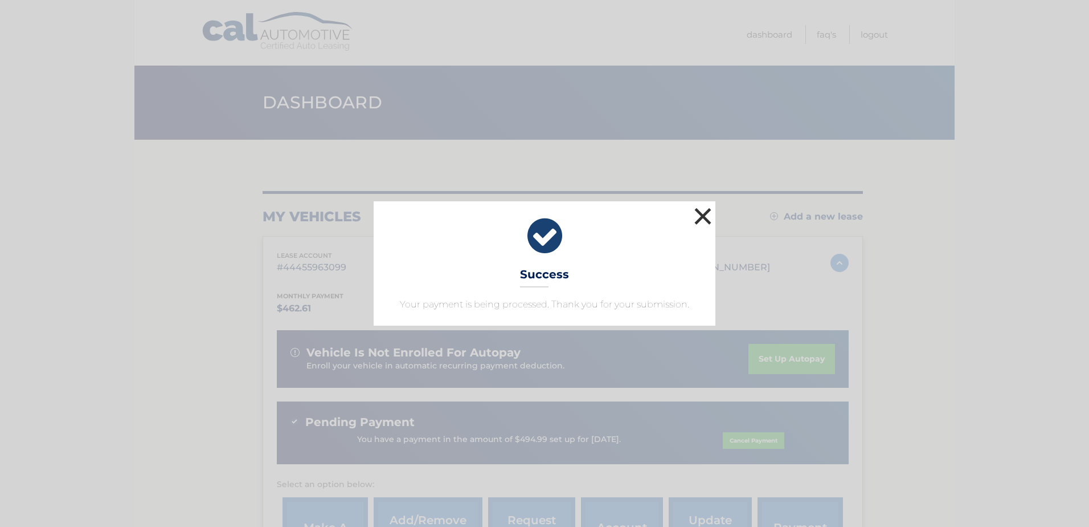
click at [703, 210] on button "×" at bounding box center [703, 216] width 23 height 23
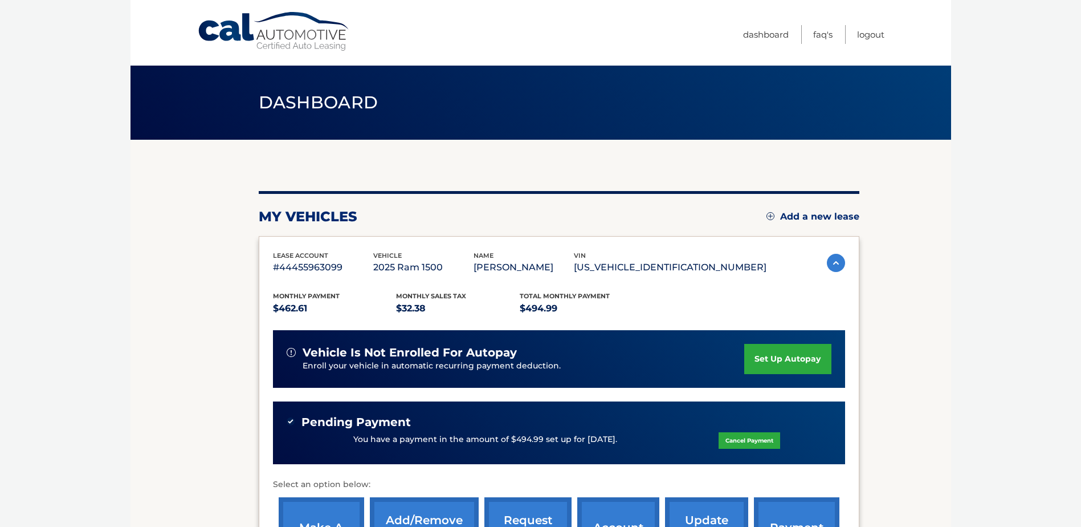
click at [789, 354] on link "set up autopay" at bounding box center [787, 359] width 87 height 30
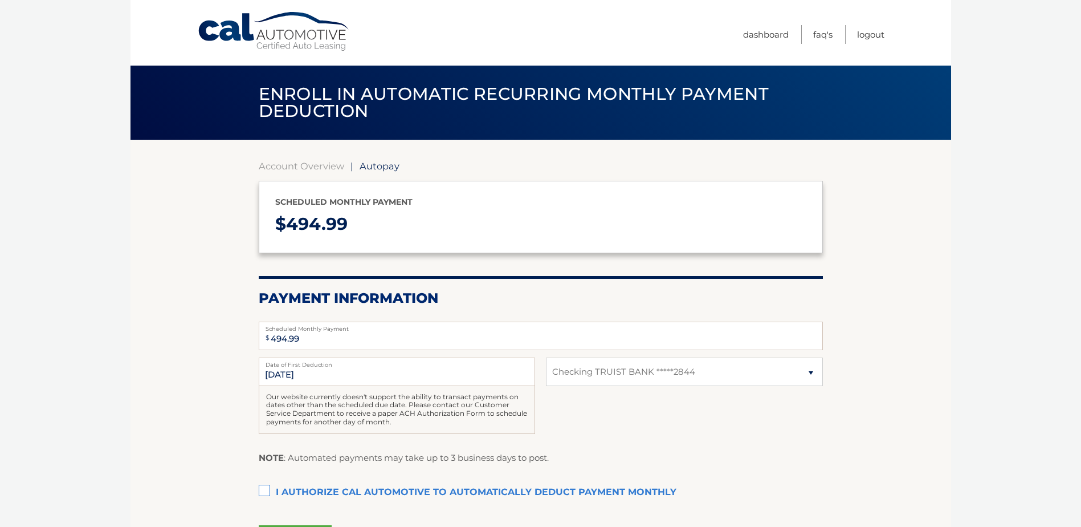
select select "YjY3ZTRmYzktZjIzMy00MWIxLTlmNzQtMDkwZTdmMTZkOTBj"
click at [810, 371] on select "Select Bank Account Checking TRUIST BANK *****2844" at bounding box center [684, 371] width 276 height 28
click at [546, 357] on select "Select Bank Account Checking TRUIST BANK *****2844" at bounding box center [684, 371] width 276 height 28
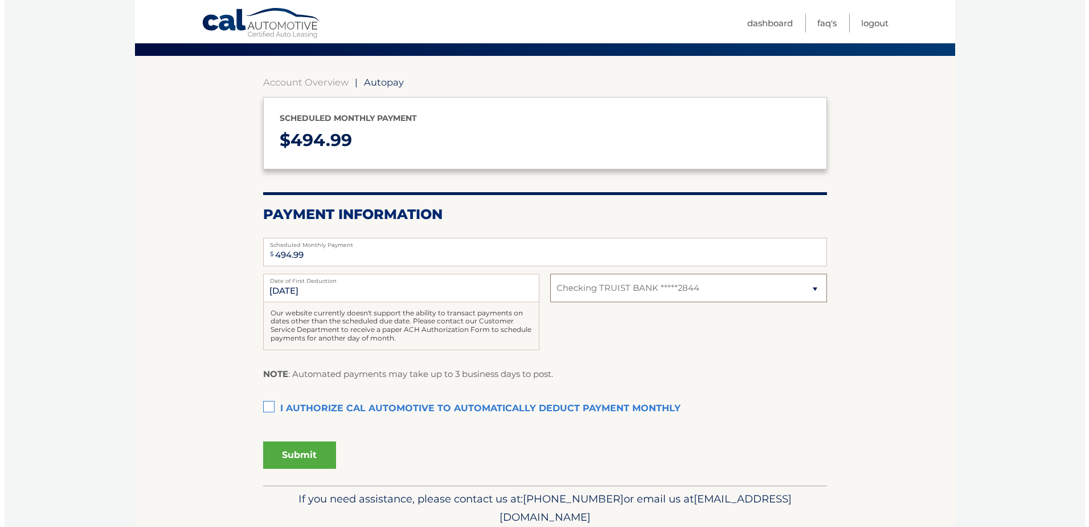
scroll to position [128, 0]
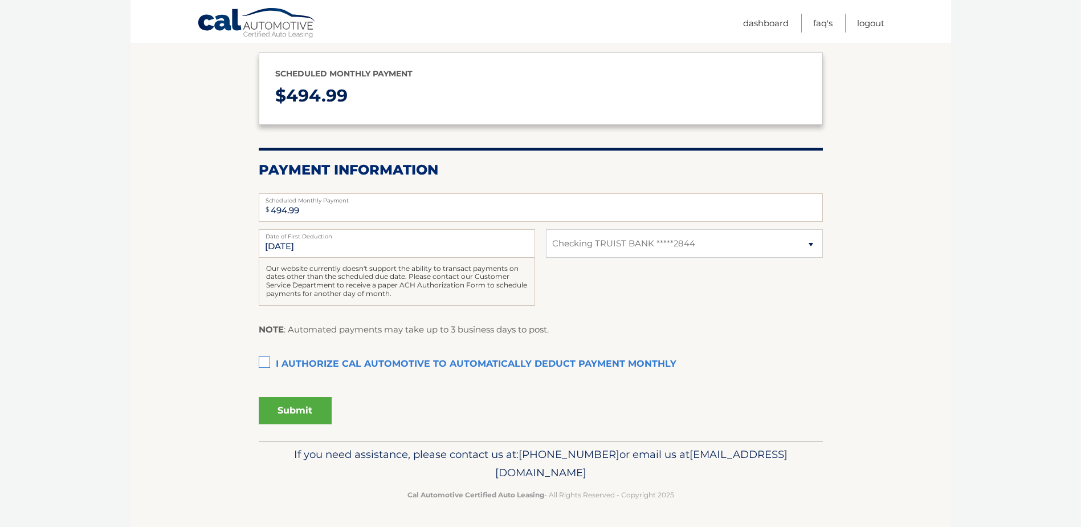
click at [265, 361] on label "I authorize cal automotive to automatically deduct payment monthly This checkbo…" at bounding box center [541, 364] width 564 height 23
click at [0, 0] on input "I authorize cal automotive to automatically deduct payment monthly This checkbo…" at bounding box center [0, 0] width 0 height 0
click at [296, 406] on button "Submit" at bounding box center [295, 410] width 73 height 27
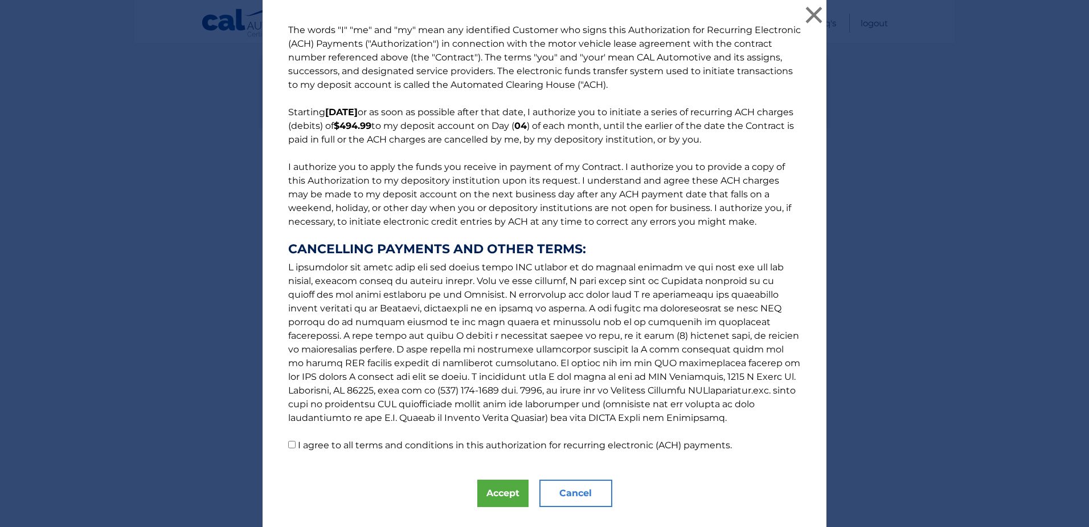
click at [288, 446] on input "I agree to all terms and conditions in this authorization for recurring electro…" at bounding box center [291, 443] width 7 height 7
checkbox input "true"
click at [505, 489] on button "Accept" at bounding box center [503, 492] width 51 height 27
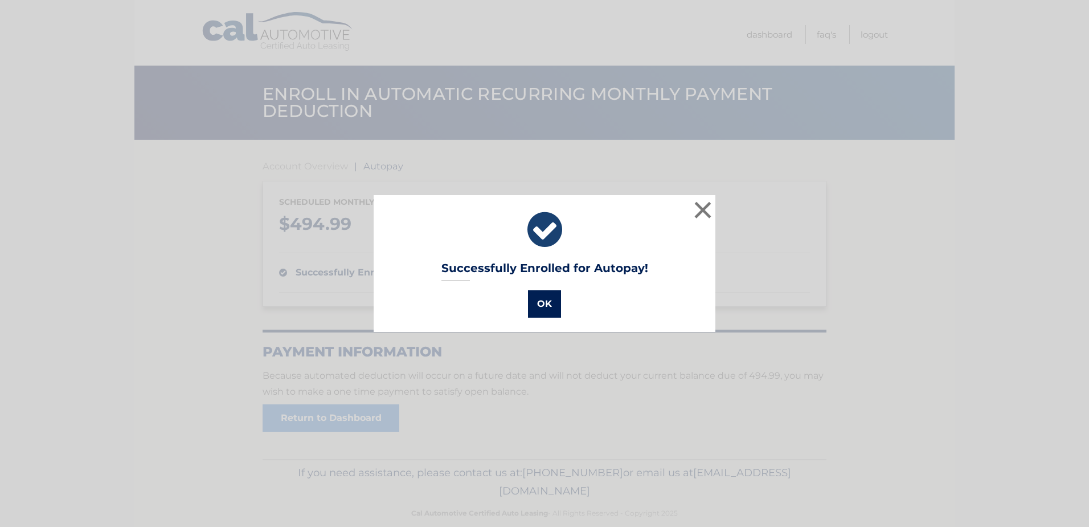
click at [543, 293] on button "OK" at bounding box center [544, 303] width 33 height 27
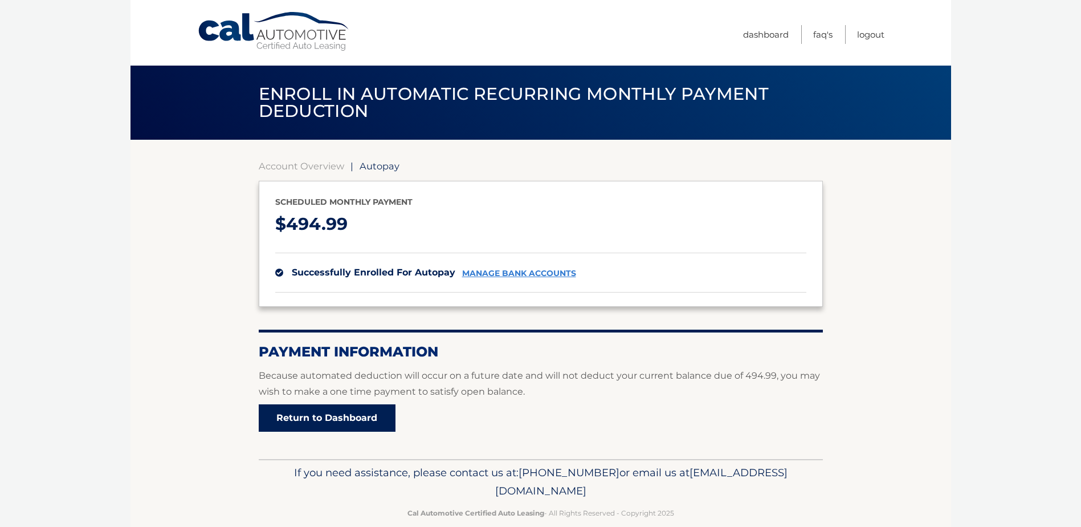
click at [301, 423] on link "Return to Dashboard" at bounding box center [327, 417] width 137 height 27
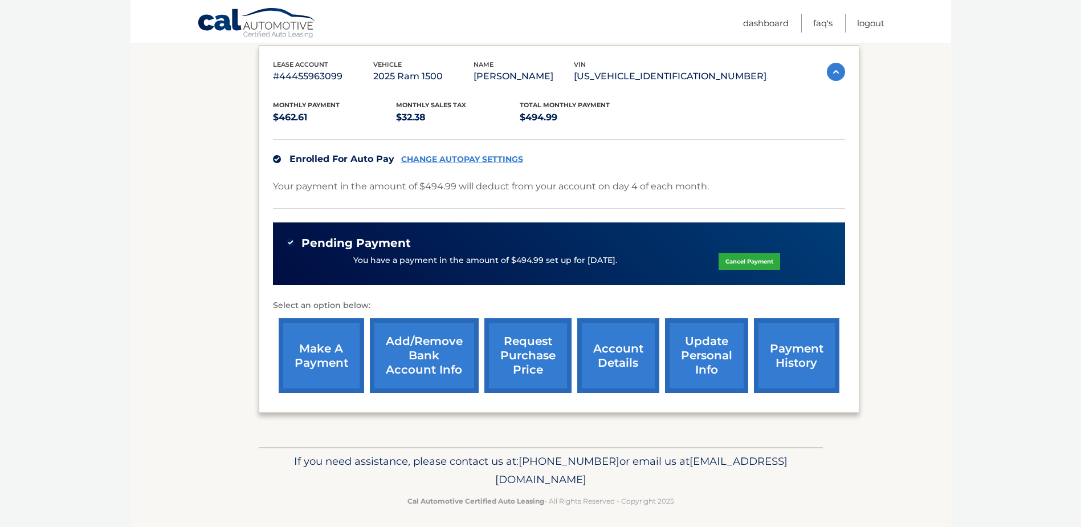
scroll to position [198, 0]
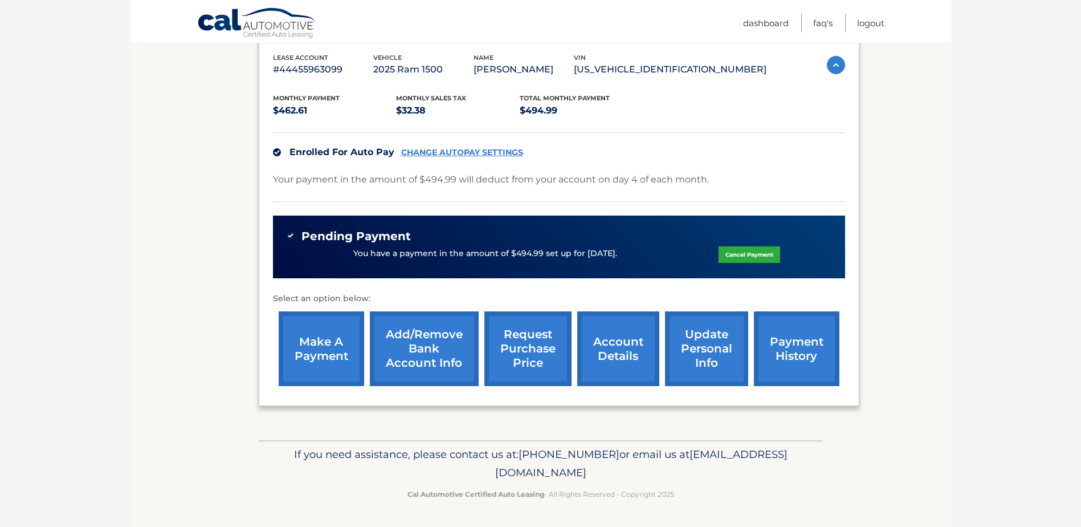
click at [778, 338] on link "payment history" at bounding box center [796, 348] width 85 height 75
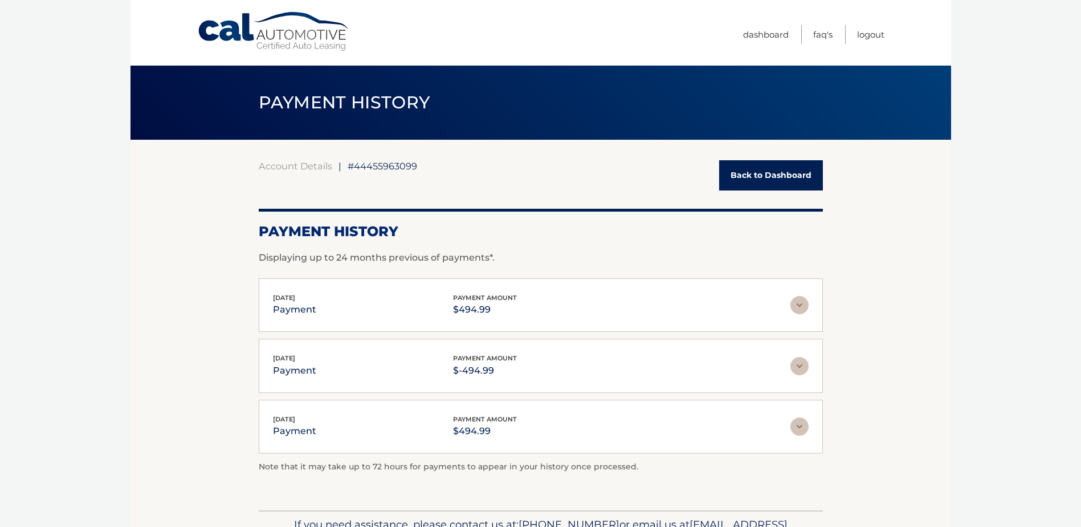
click at [799, 304] on img at bounding box center [799, 305] width 18 height 18
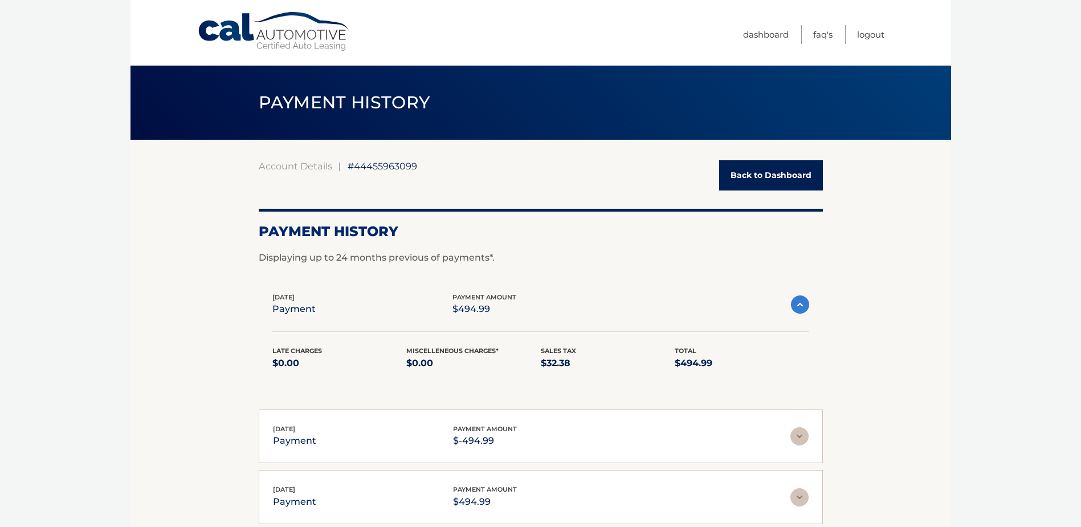
click at [803, 435] on img at bounding box center [799, 436] width 18 height 18
